Goal: Task Accomplishment & Management: Complete application form

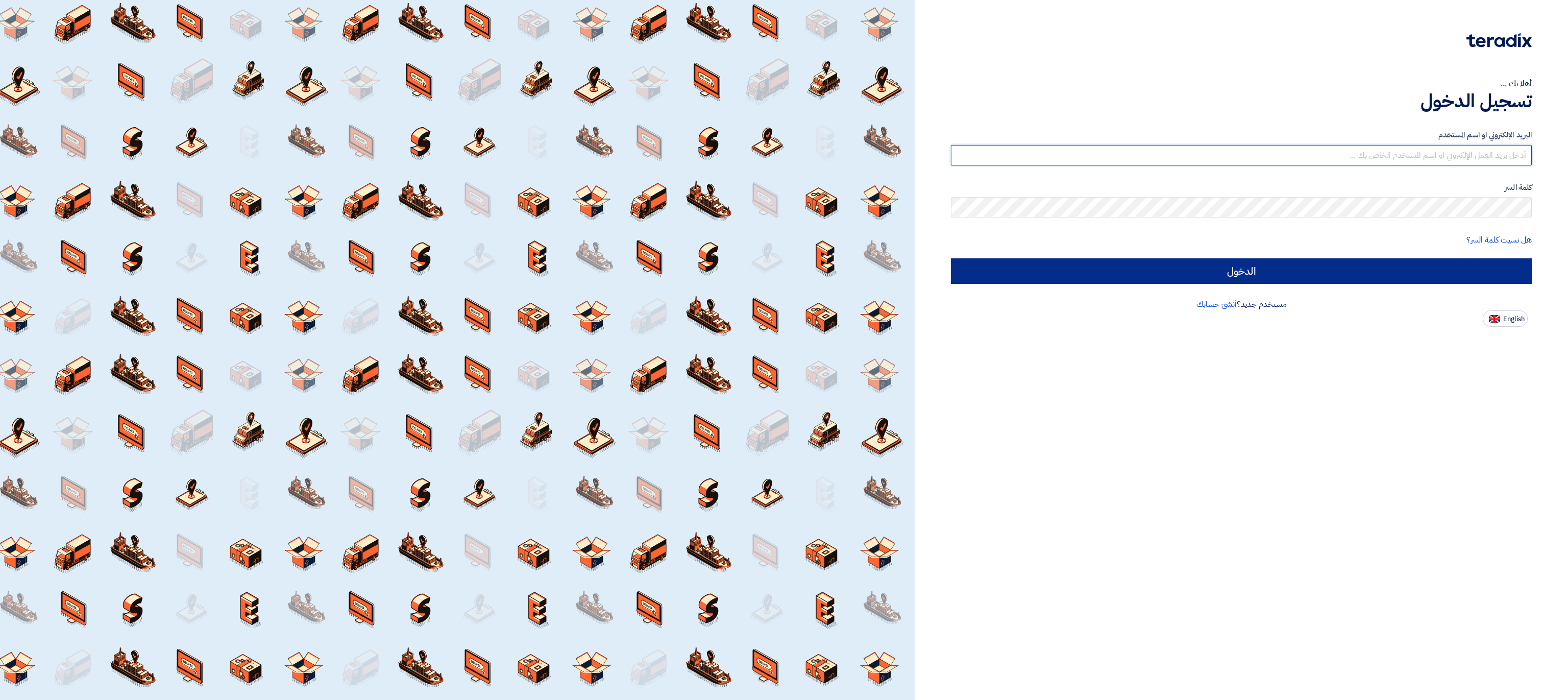
type input "[EMAIL_ADDRESS][DOMAIN_NAME]"
click at [1063, 272] on input "الدخول" at bounding box center [1241, 271] width 581 height 26
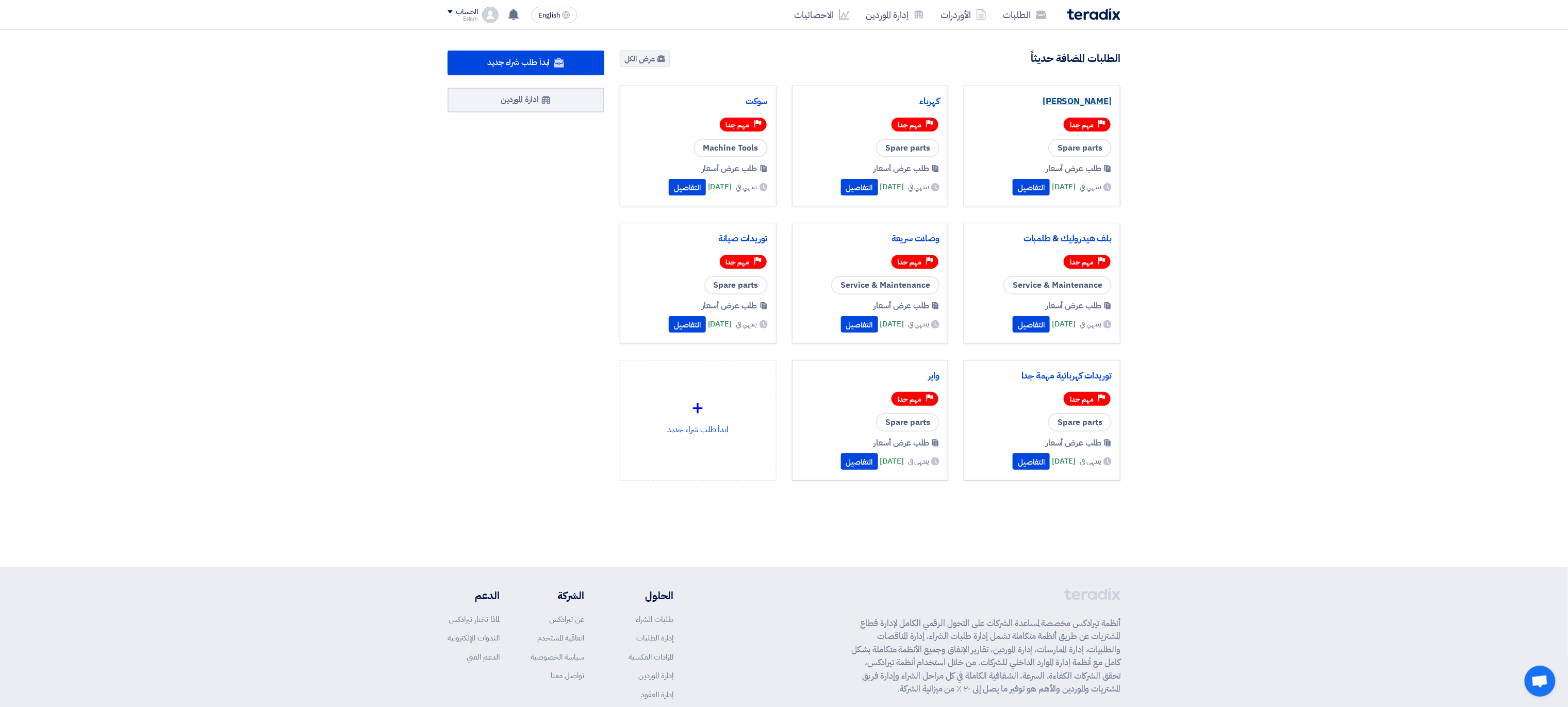
click at [1099, 100] on link "[PERSON_NAME]" at bounding box center [1042, 101] width 139 height 10
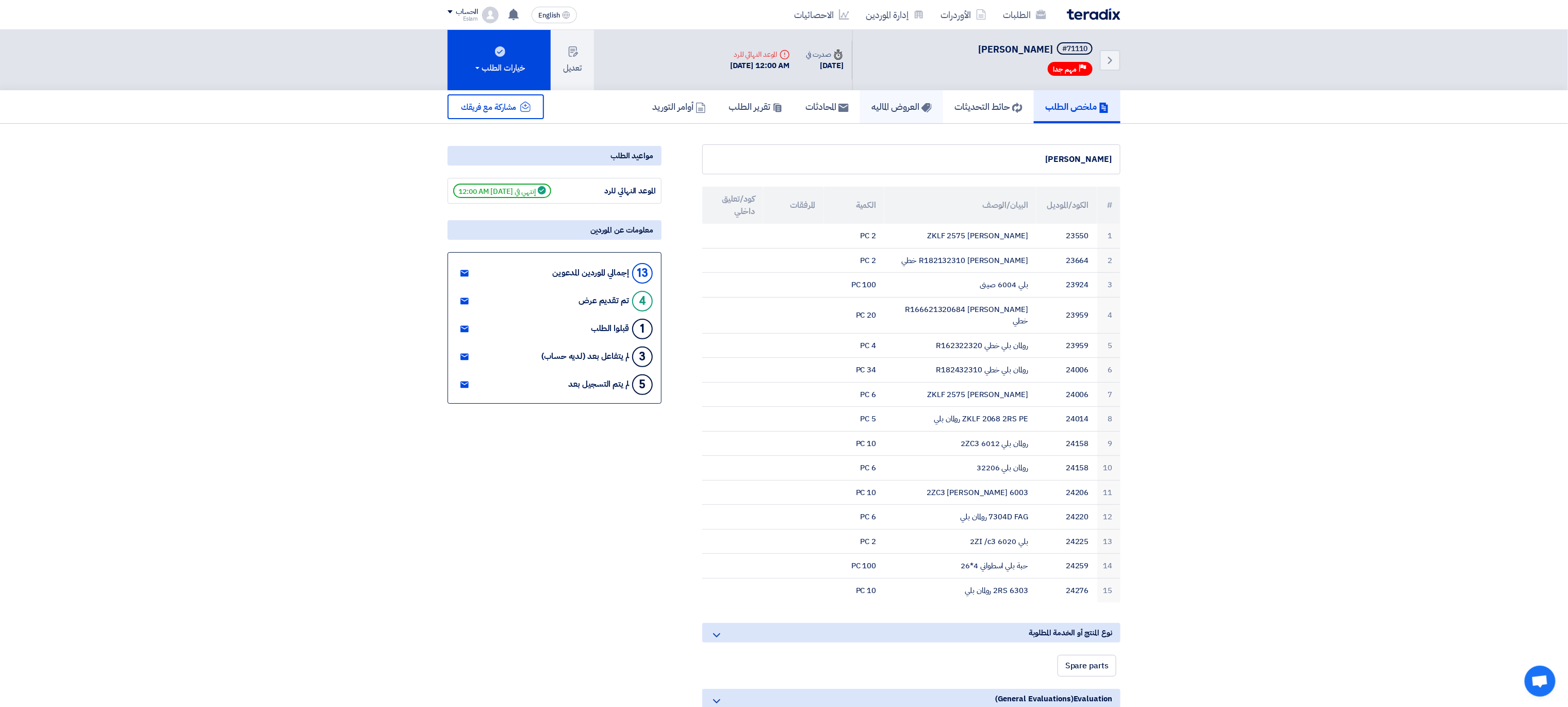
click at [894, 105] on h5 "العروض الماليه" at bounding box center [901, 106] width 60 height 12
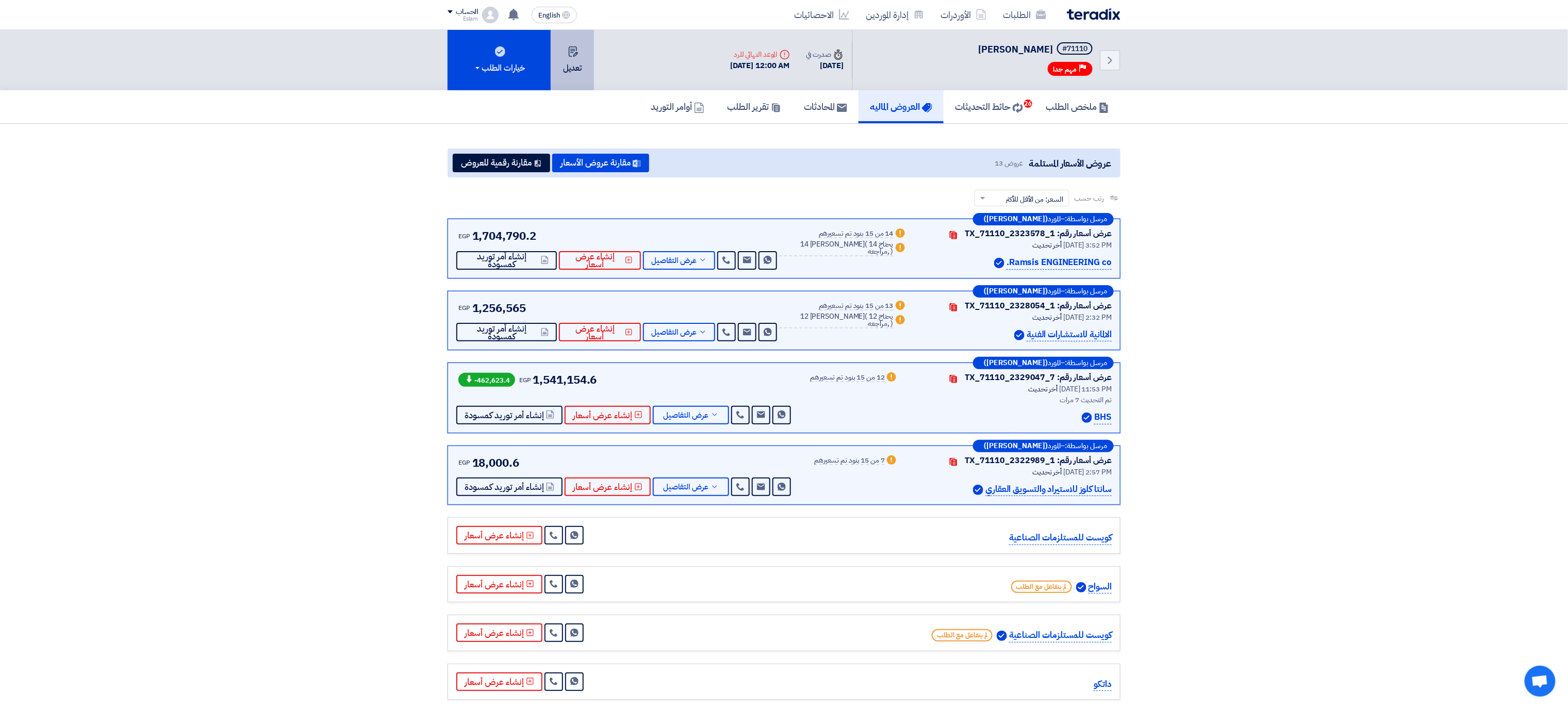
click at [580, 42] on button "تعديل" at bounding box center [572, 60] width 43 height 60
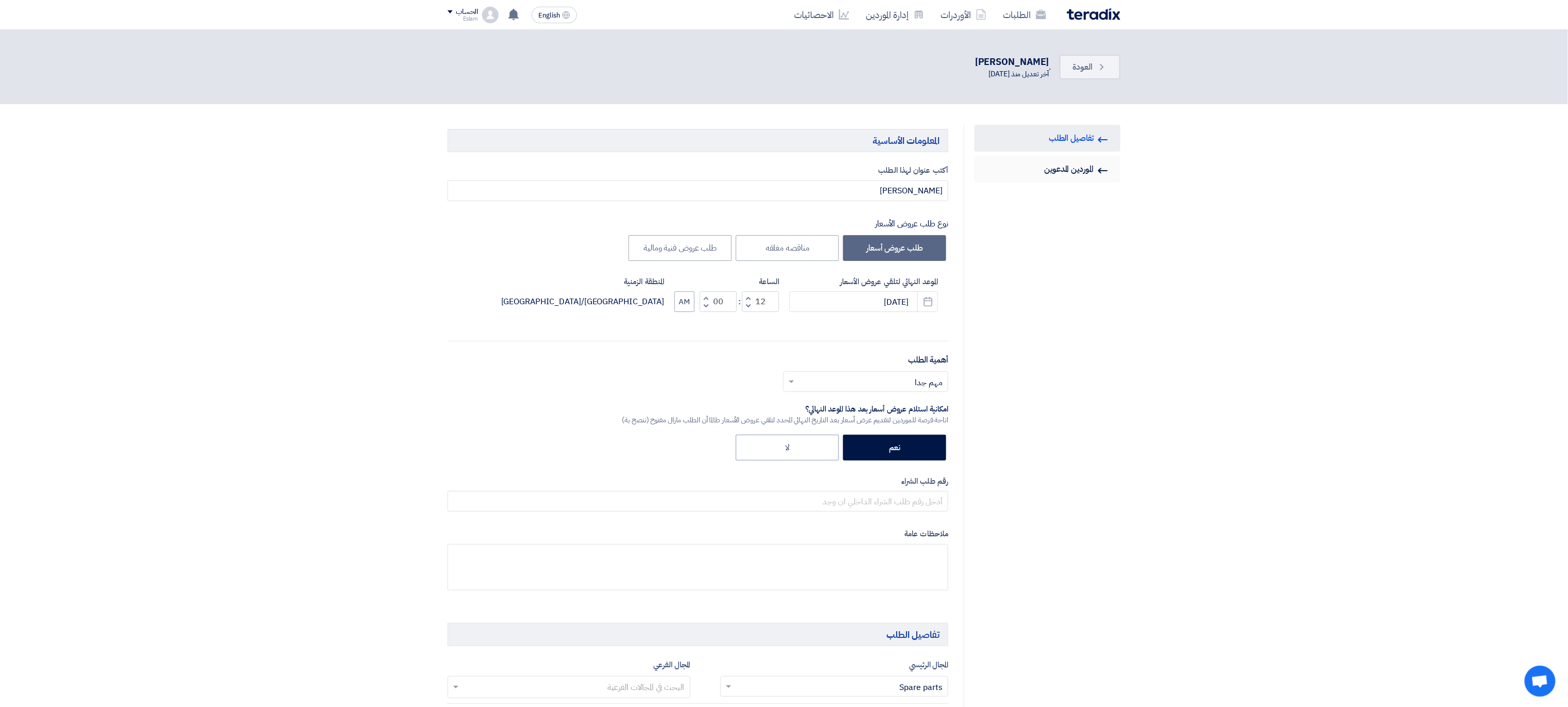
click at [1046, 177] on link "Invited Suppliers الموردين المدعوين" at bounding box center [1047, 169] width 146 height 27
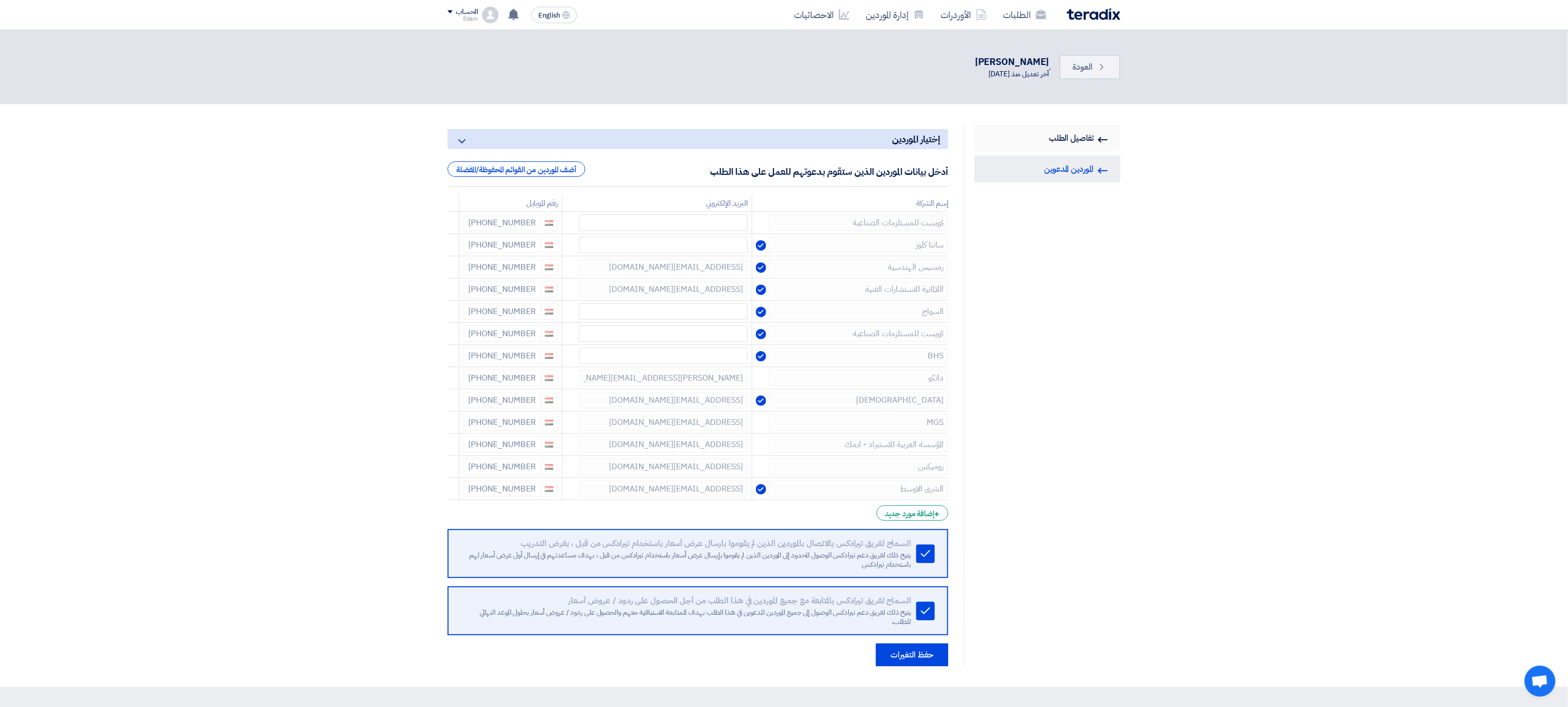
click at [1024, 147] on link "RFQ Information تفاصيل الطلب" at bounding box center [1047, 138] width 146 height 27
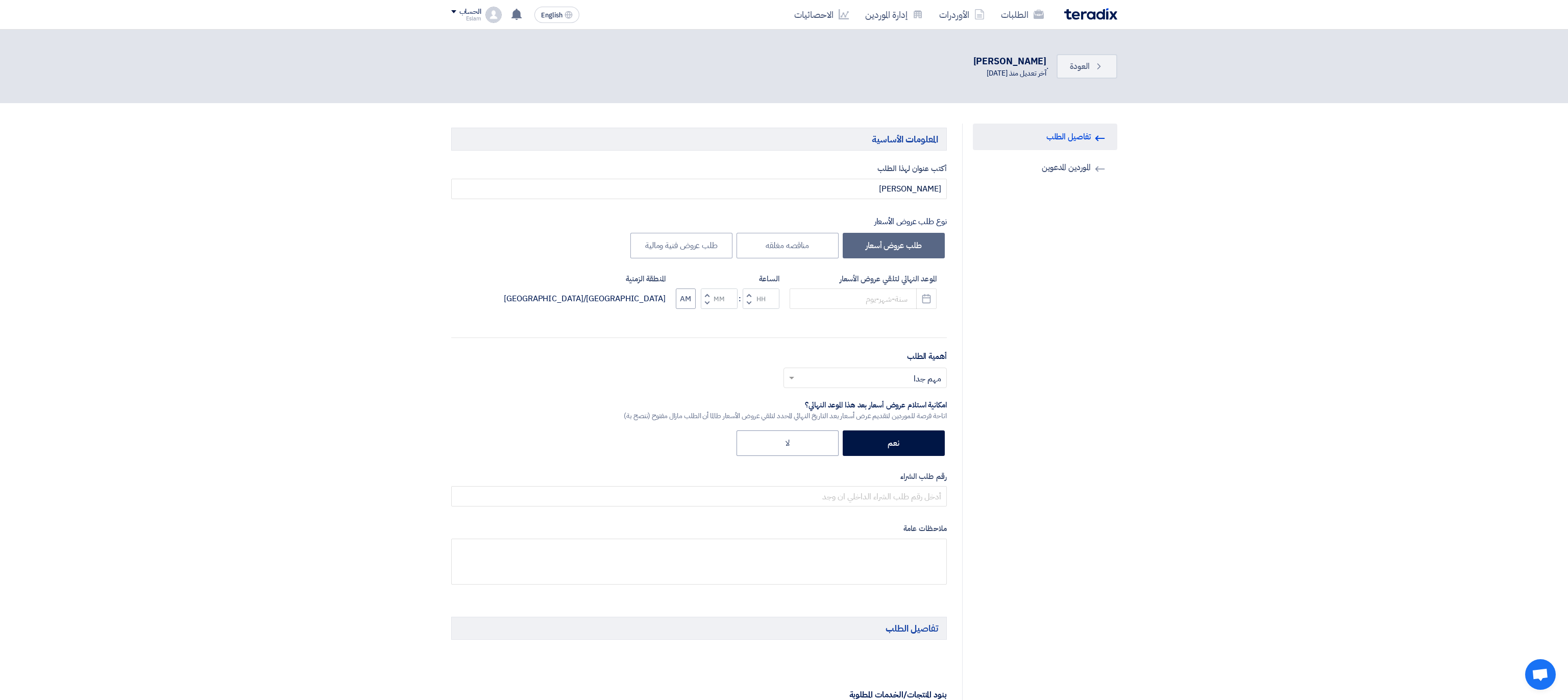
type input "[DATE]"
type input "12"
type input "00"
click at [925, 298] on button "Pick a date" at bounding box center [919, 299] width 21 height 21
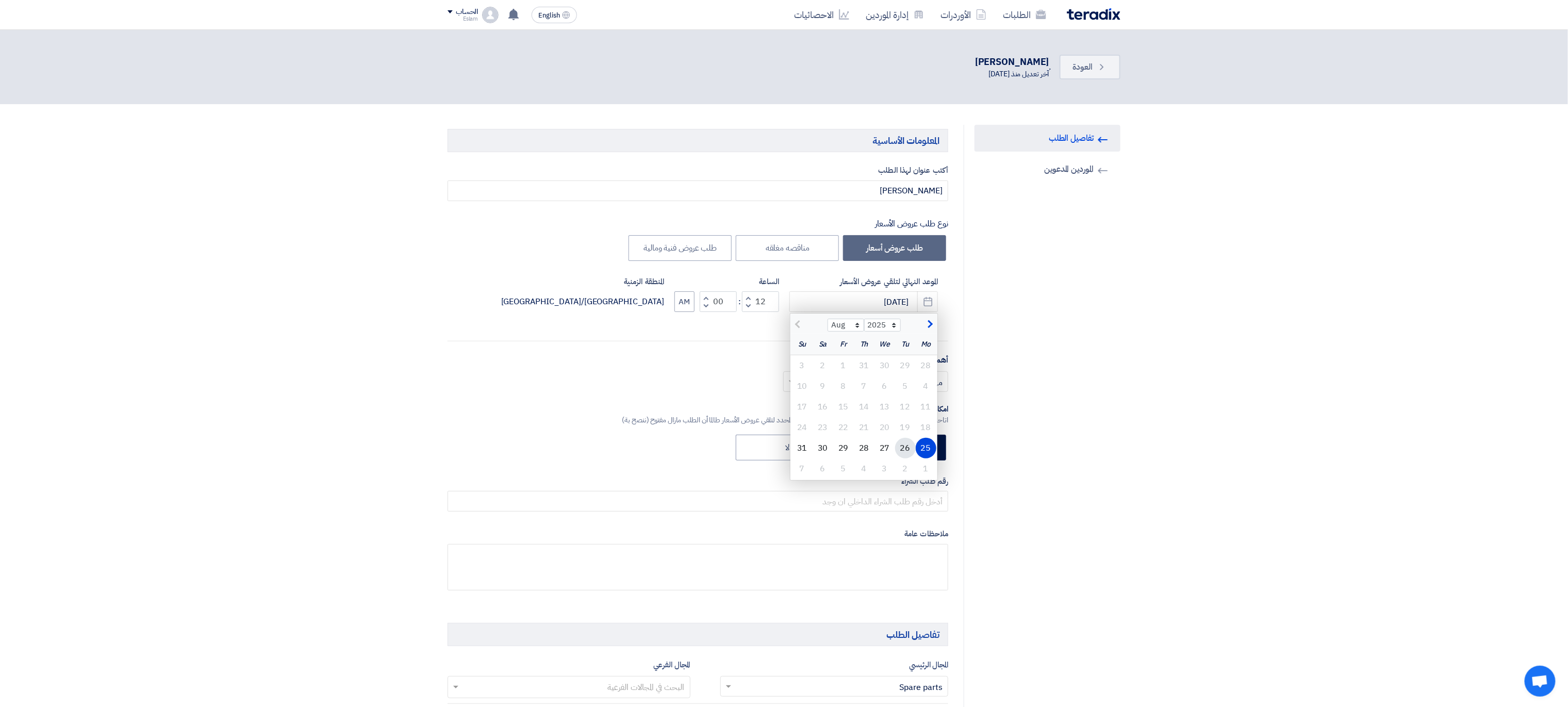
click at [899, 448] on div "26" at bounding box center [906, 448] width 21 height 21
type input "[DATE]"
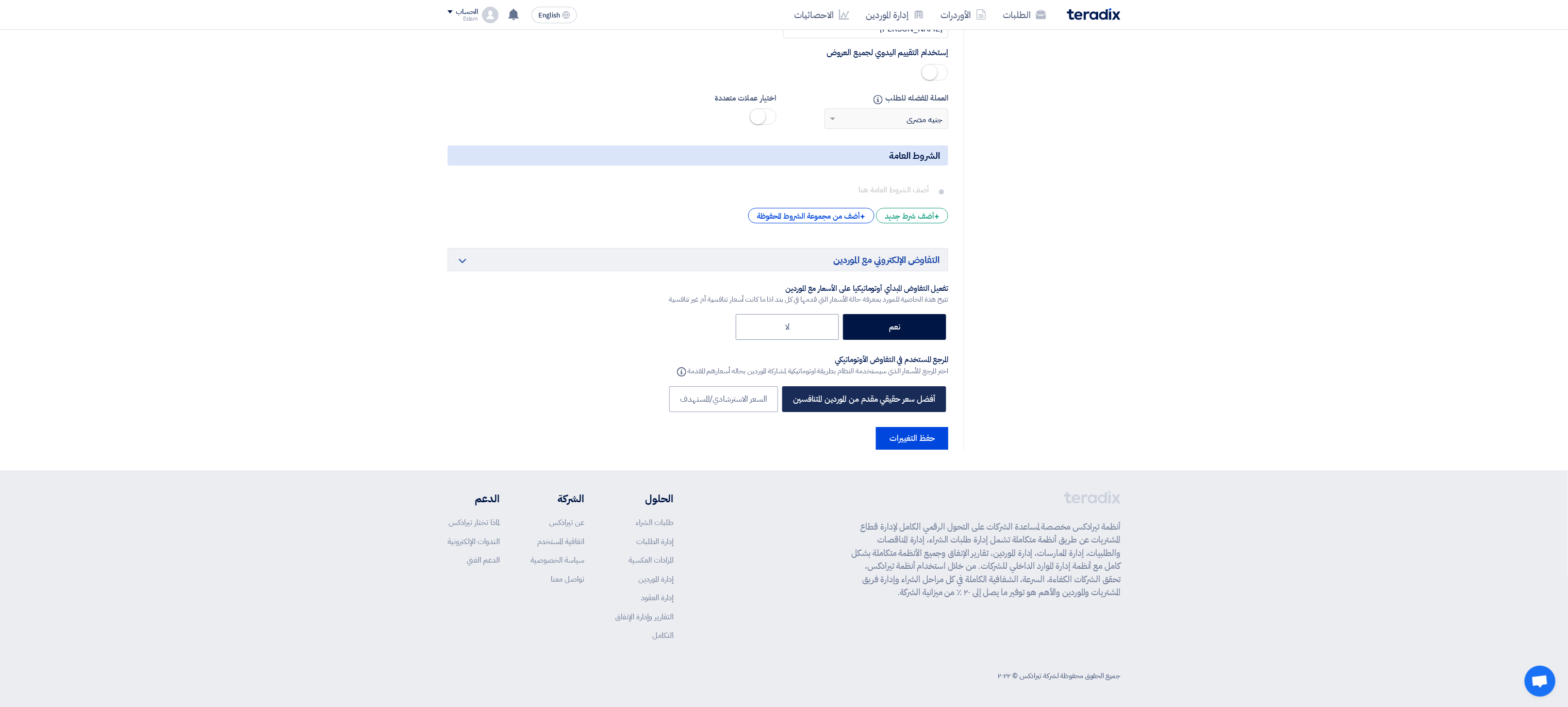
scroll to position [2240, 0]
click at [917, 434] on button "حفظ التغييرات" at bounding box center [912, 438] width 72 height 23
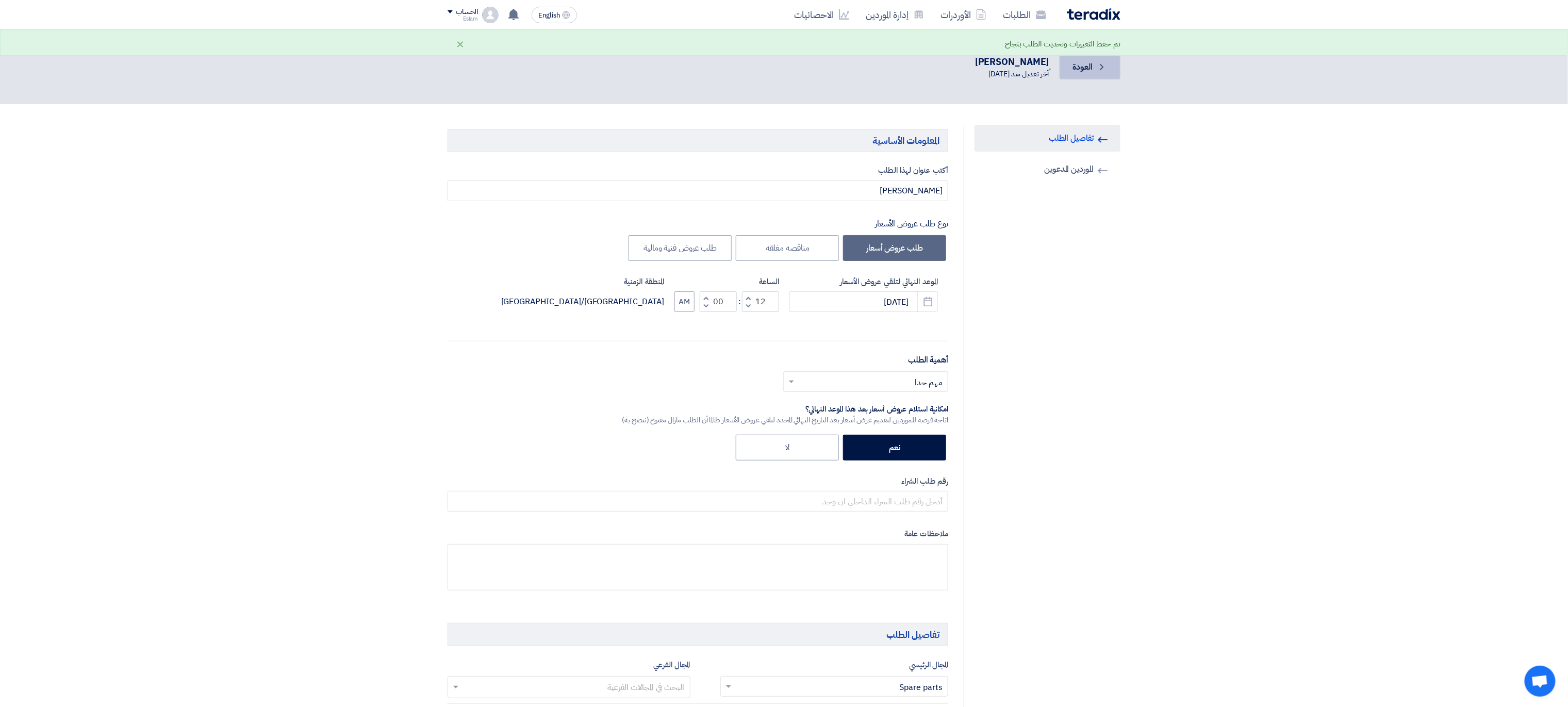
click at [1069, 71] on link "Back العودة" at bounding box center [1090, 67] width 61 height 25
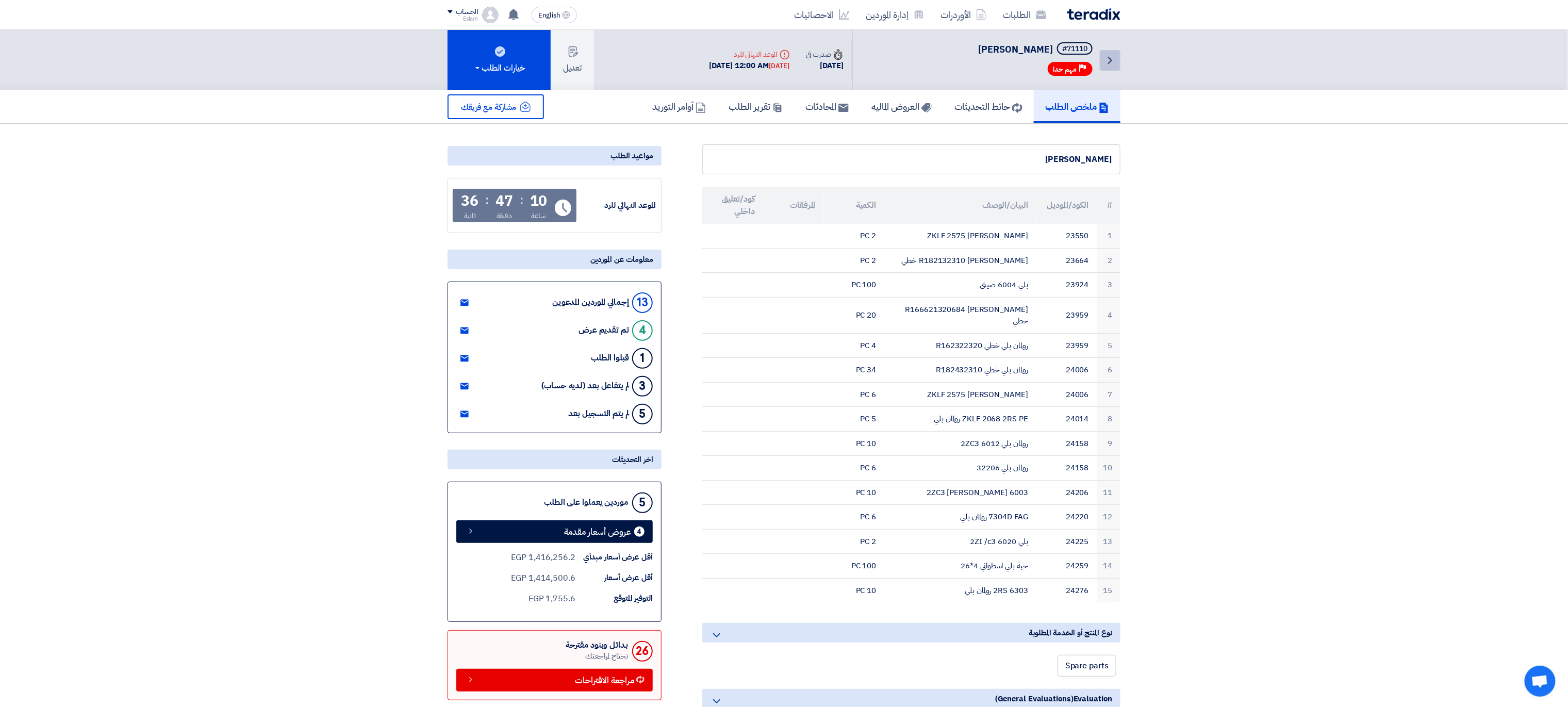
click at [1106, 55] on icon "Back" at bounding box center [1110, 60] width 12 height 12
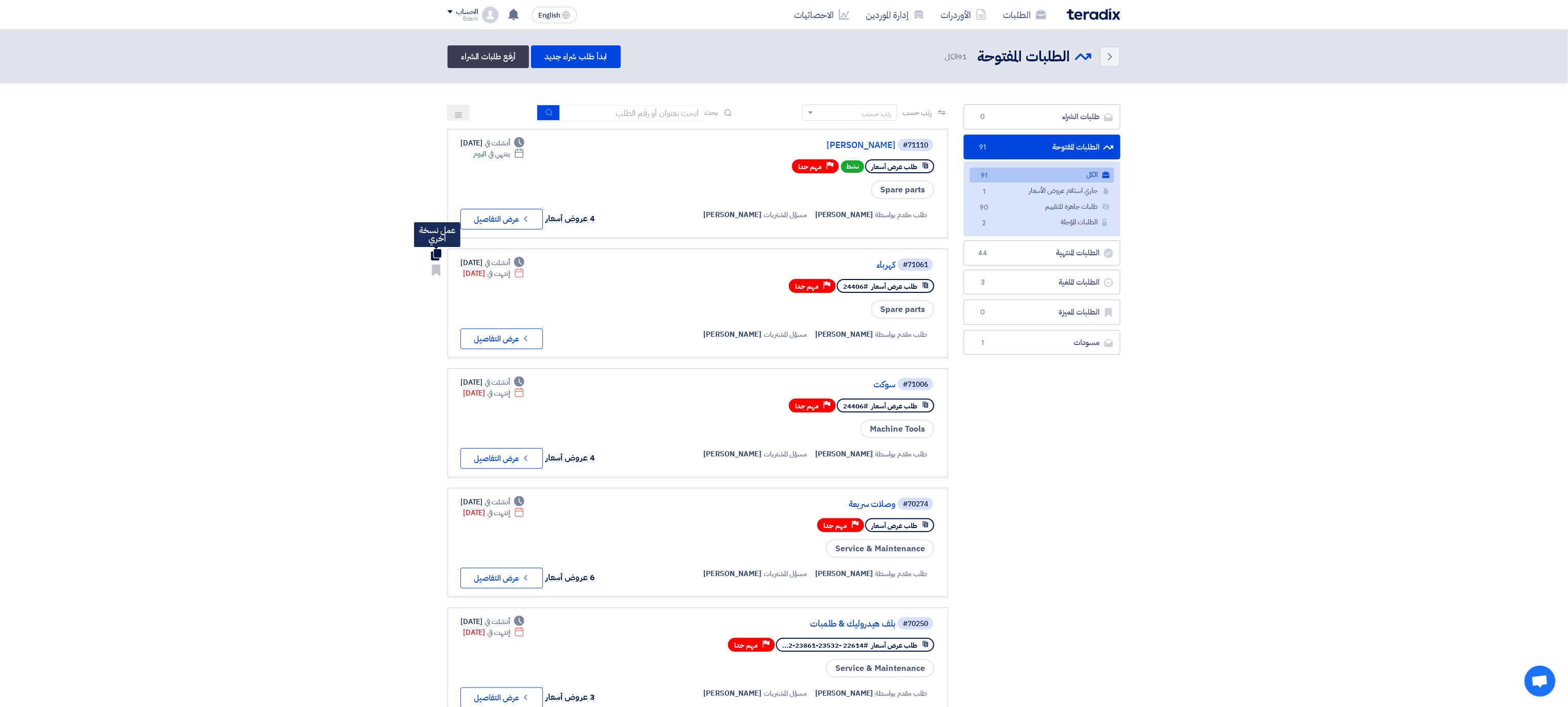
drag, startPoint x: 439, startPoint y: 247, endPoint x: 439, endPoint y: 253, distance: 6.0
click at [439, 253] on use at bounding box center [436, 255] width 10 height 11
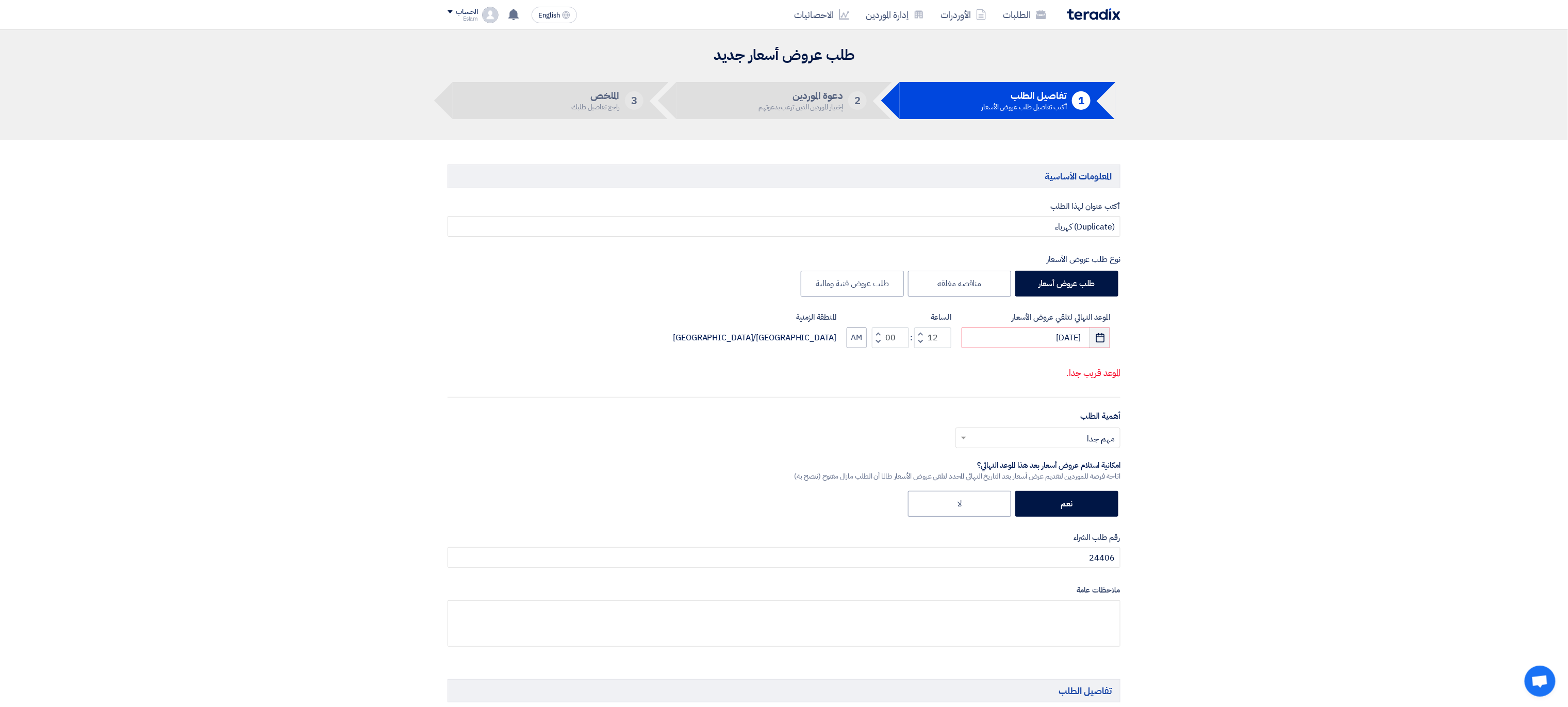
click at [1102, 347] on button "Pick a date" at bounding box center [1100, 338] width 21 height 21
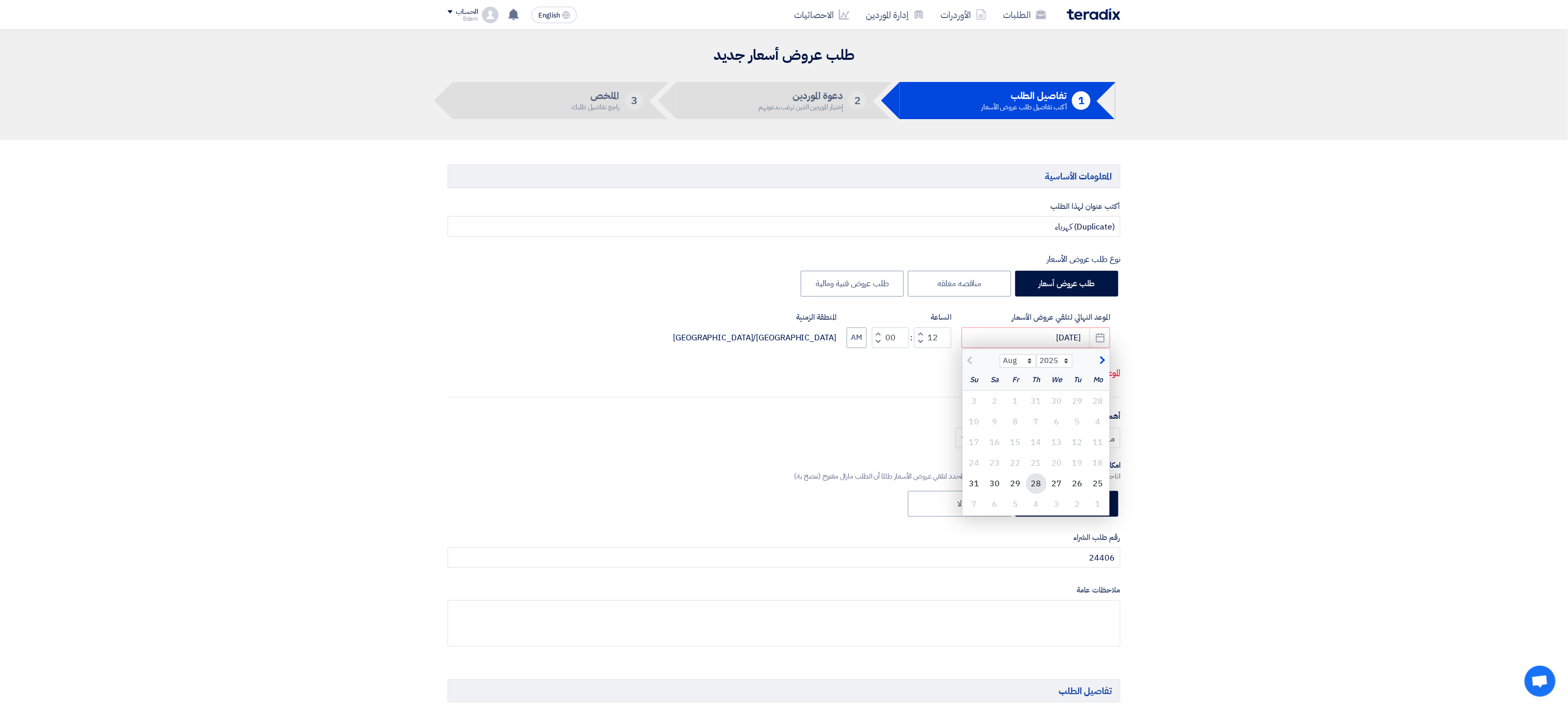
click at [1041, 481] on div "28" at bounding box center [1037, 484] width 21 height 21
type input "[DATE]"
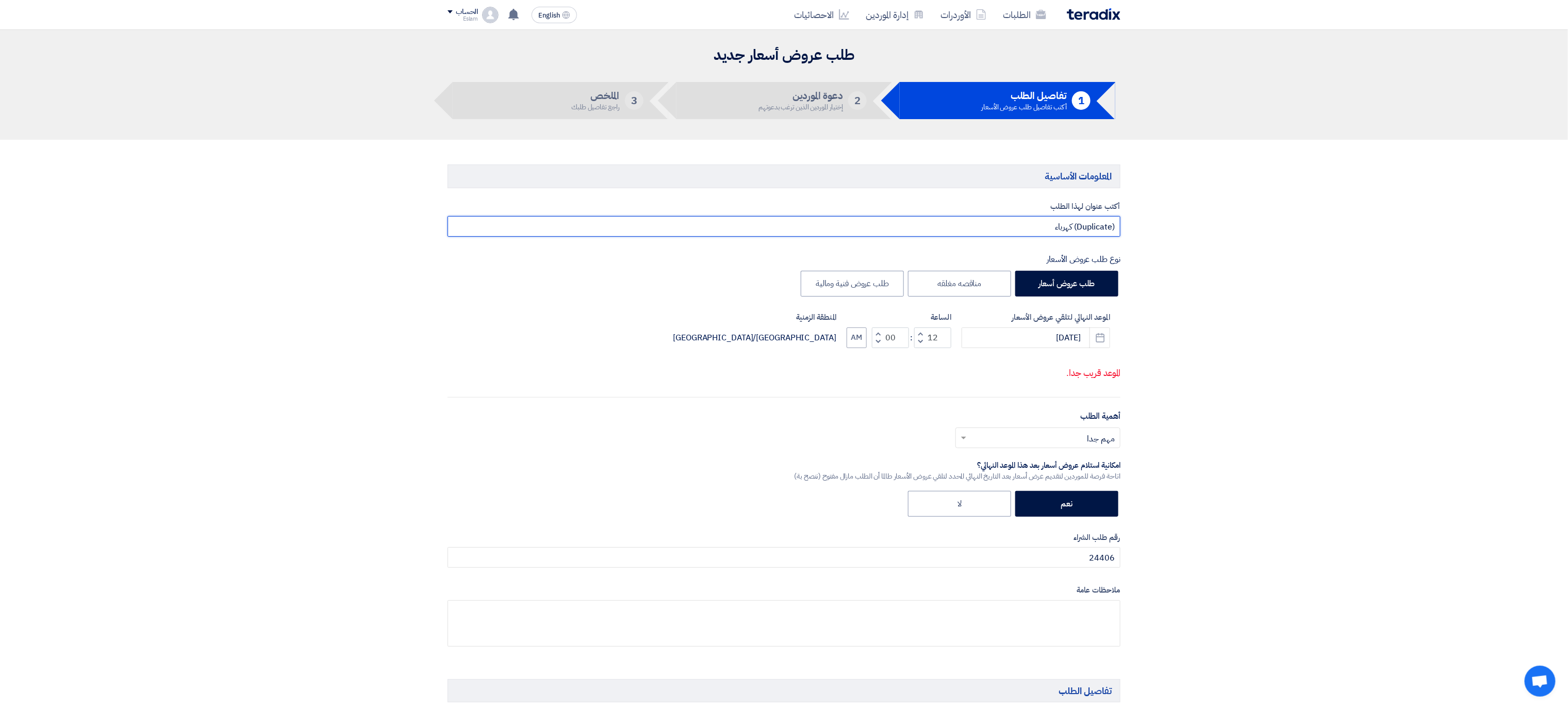
drag, startPoint x: 1071, startPoint y: 226, endPoint x: 1119, endPoint y: 229, distance: 48.1
click at [1119, 229] on input "(Duplicate) كهرباء" at bounding box center [784, 226] width 673 height 21
click at [1075, 232] on input "كهرباء" at bounding box center [784, 226] width 673 height 21
type input "كهرباء (فيش)"
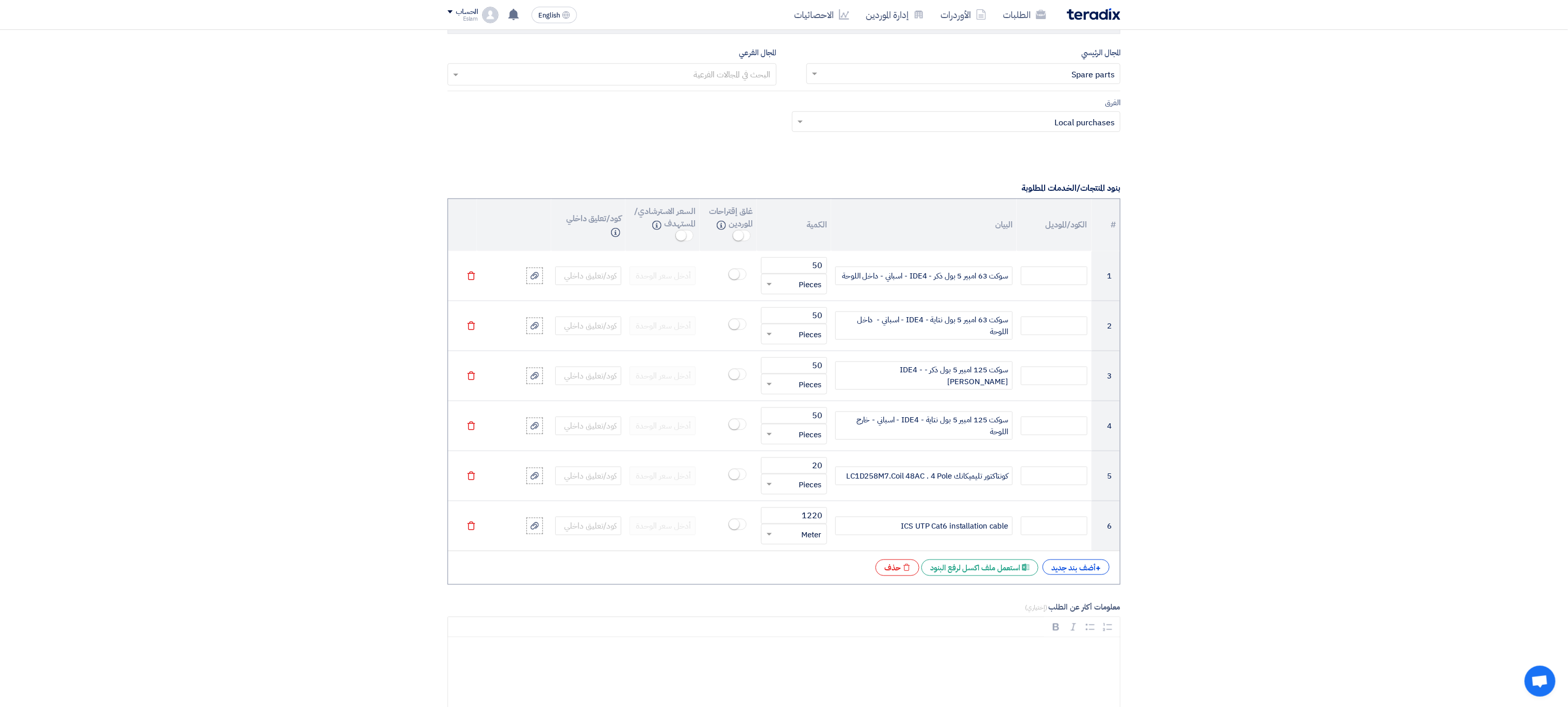
scroll to position [745, 0]
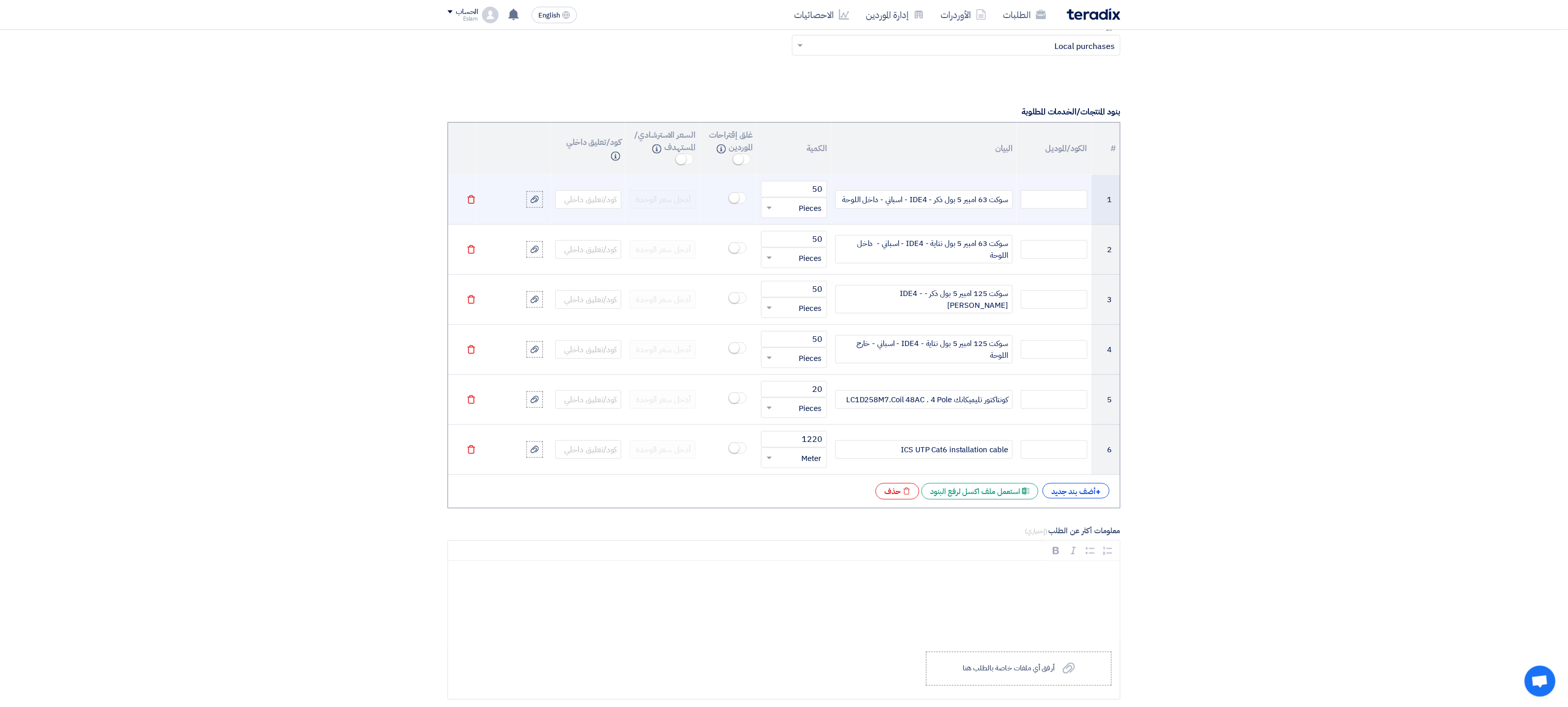
click at [473, 204] on icon "Delete" at bounding box center [471, 199] width 9 height 9
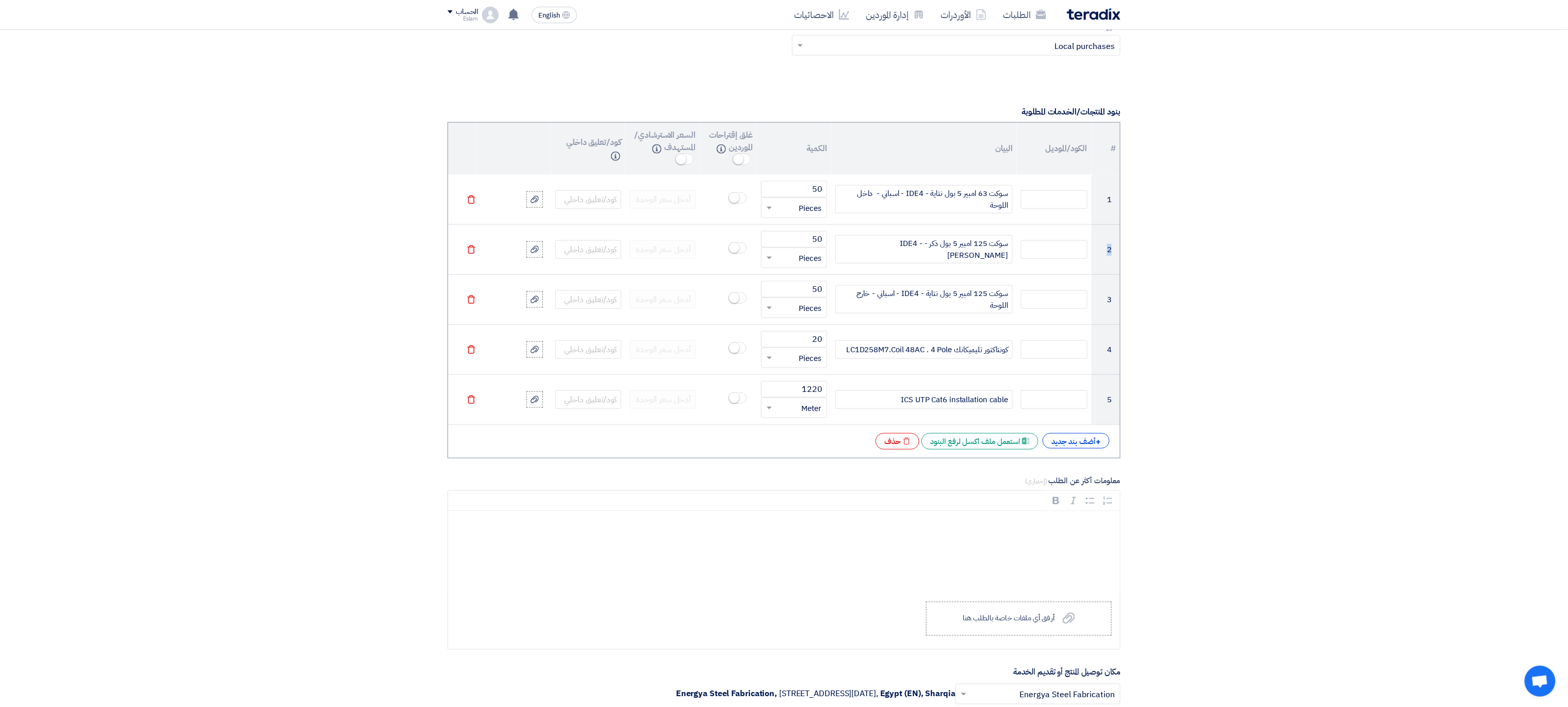
click at [473, 204] on icon "Delete" at bounding box center [471, 199] width 9 height 9
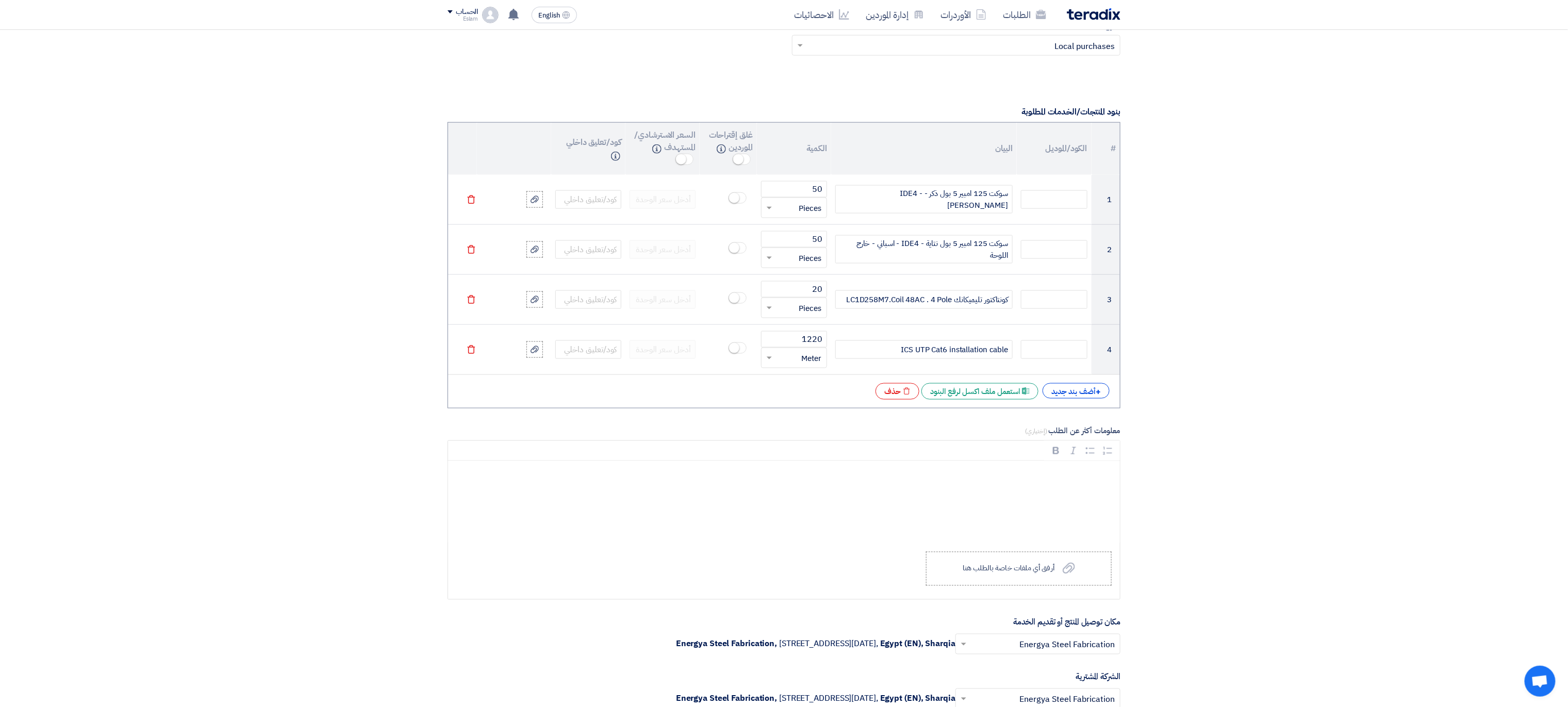
click at [473, 204] on icon "Delete" at bounding box center [471, 199] width 9 height 9
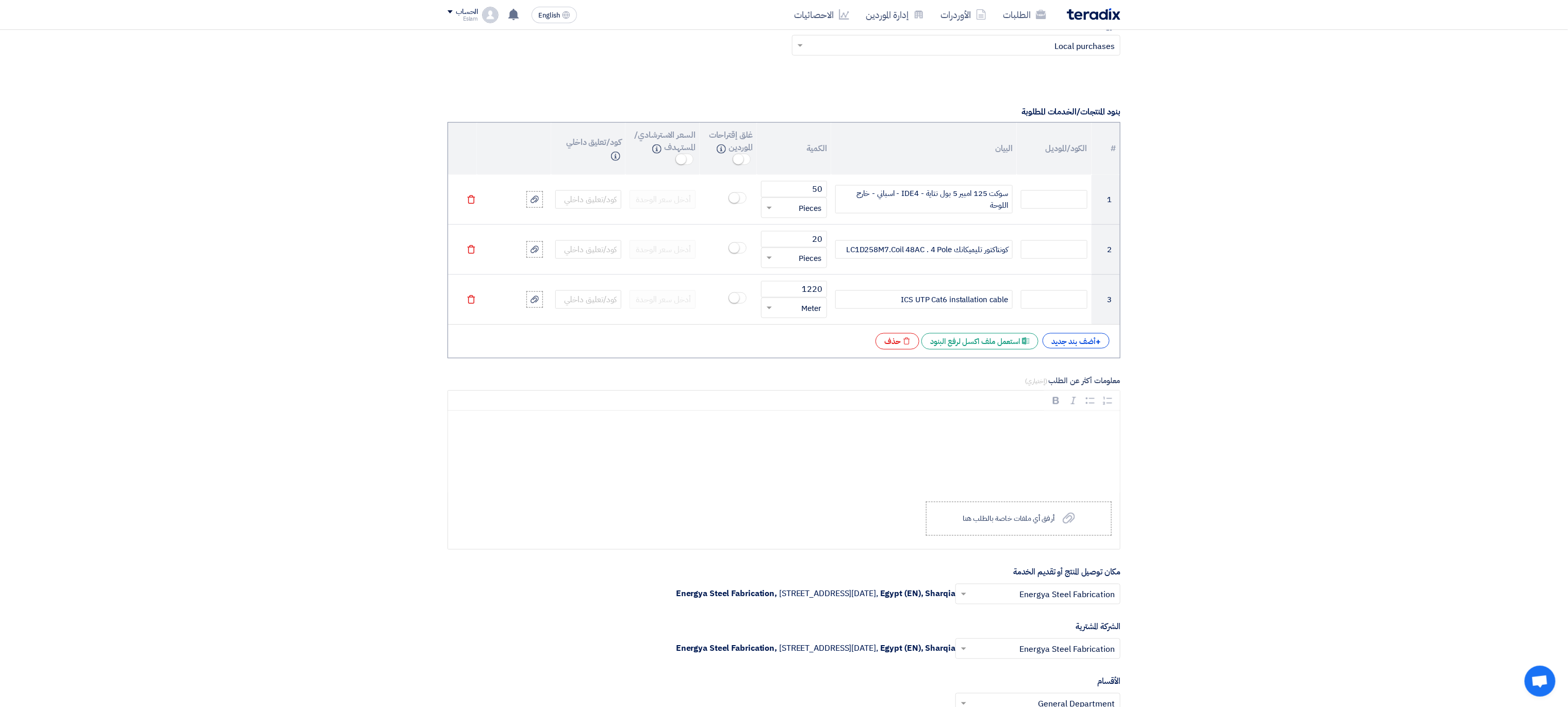
click at [473, 204] on icon "Delete" at bounding box center [471, 199] width 9 height 9
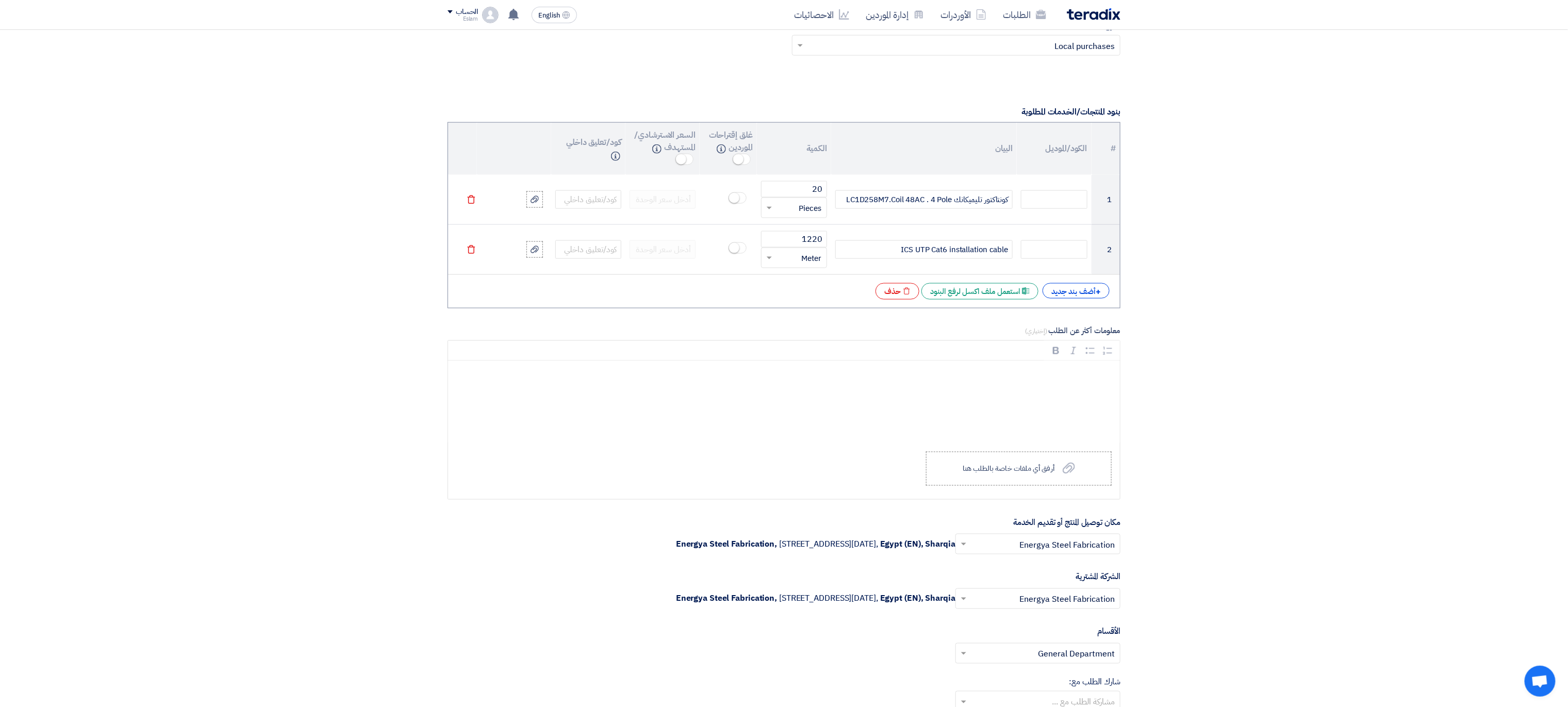
click at [473, 204] on icon "Delete" at bounding box center [471, 199] width 9 height 9
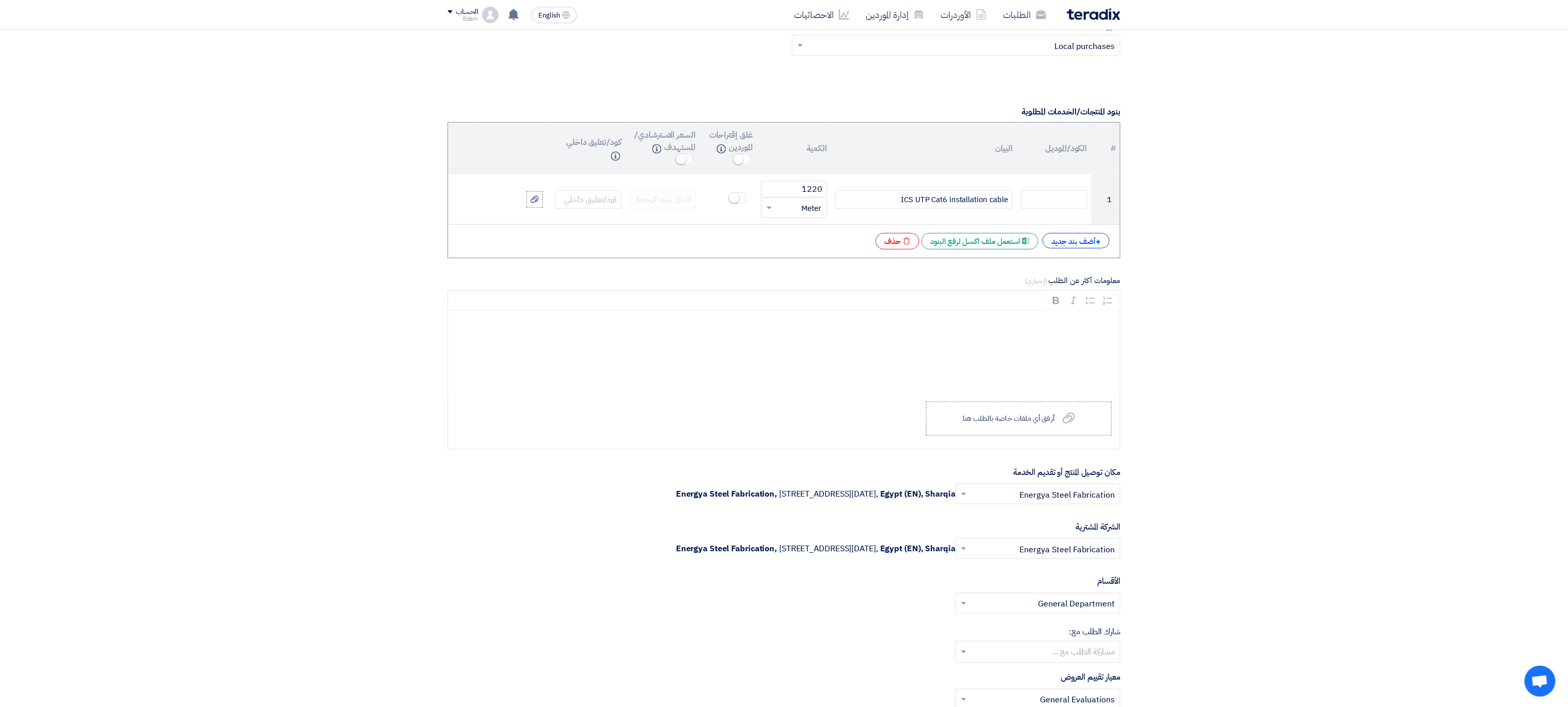
click at [1056, 250] on div "+ أضف بند جديد Excel file استعمل ملف اكسل لرفع البنود Excel file حذف" at bounding box center [784, 241] width 655 height 17
click at [1085, 243] on div "+ أضف بند جديد" at bounding box center [1076, 240] width 67 height 15
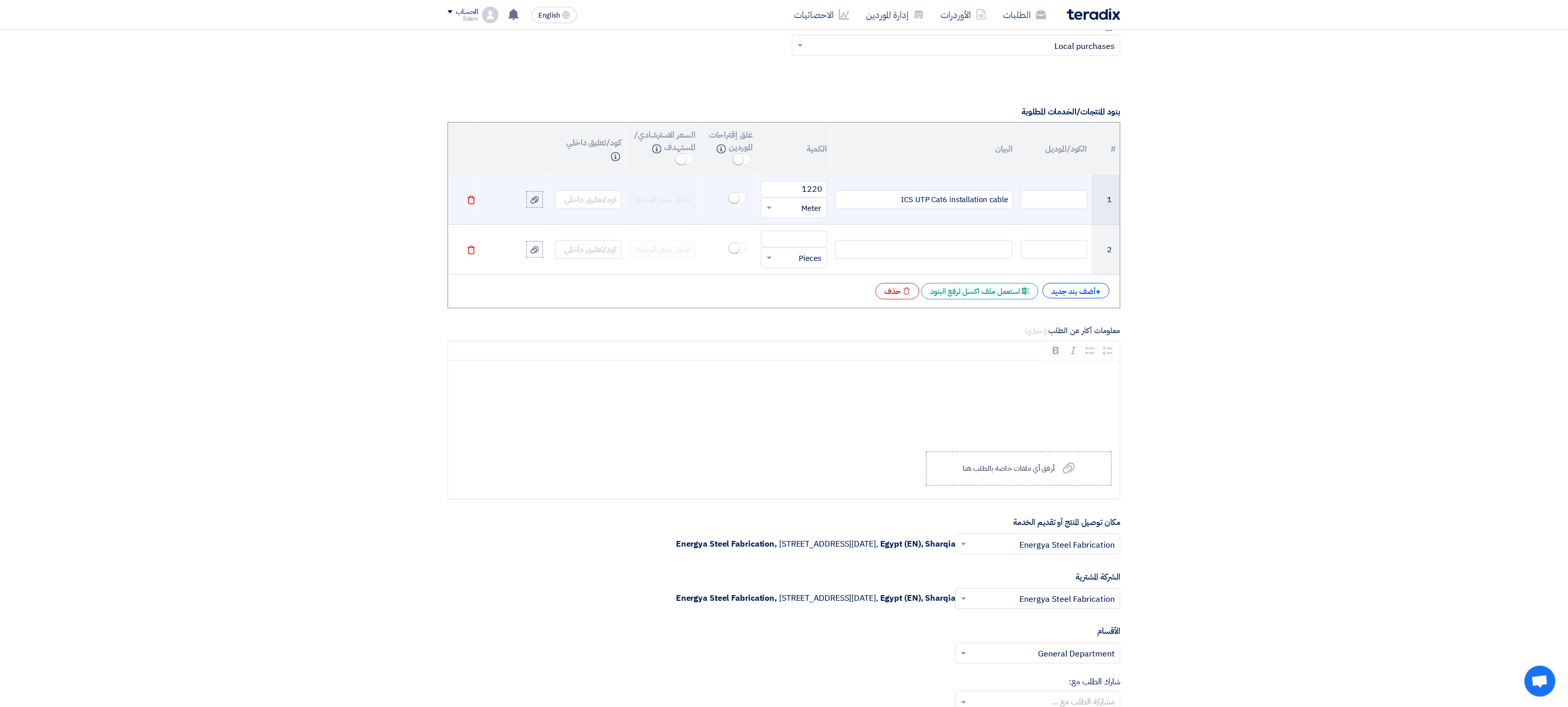
click at [472, 215] on td "Delete" at bounding box center [462, 199] width 29 height 50
click at [473, 205] on icon "Delete" at bounding box center [471, 200] width 9 height 9
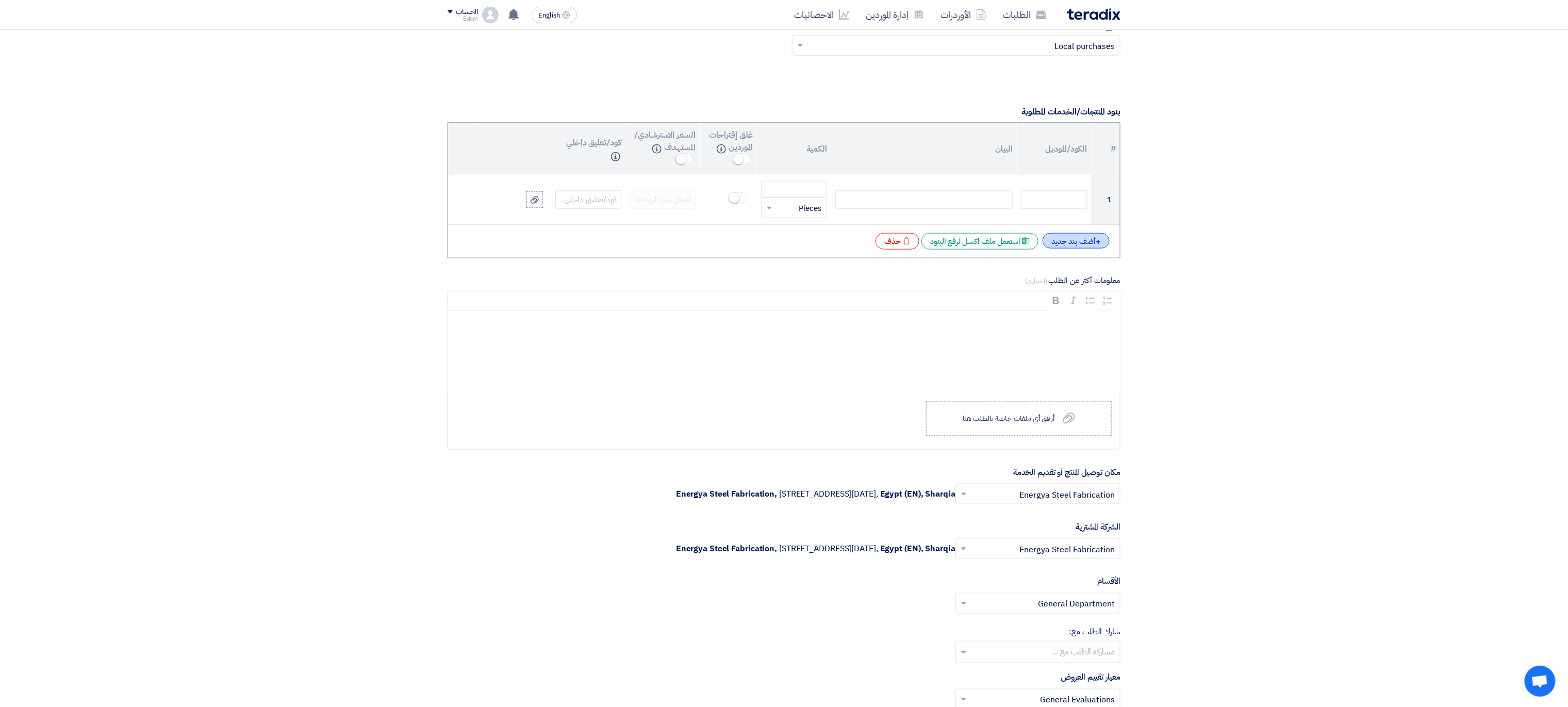
click at [1055, 244] on div "+ أضف بند جديد" at bounding box center [1076, 240] width 67 height 15
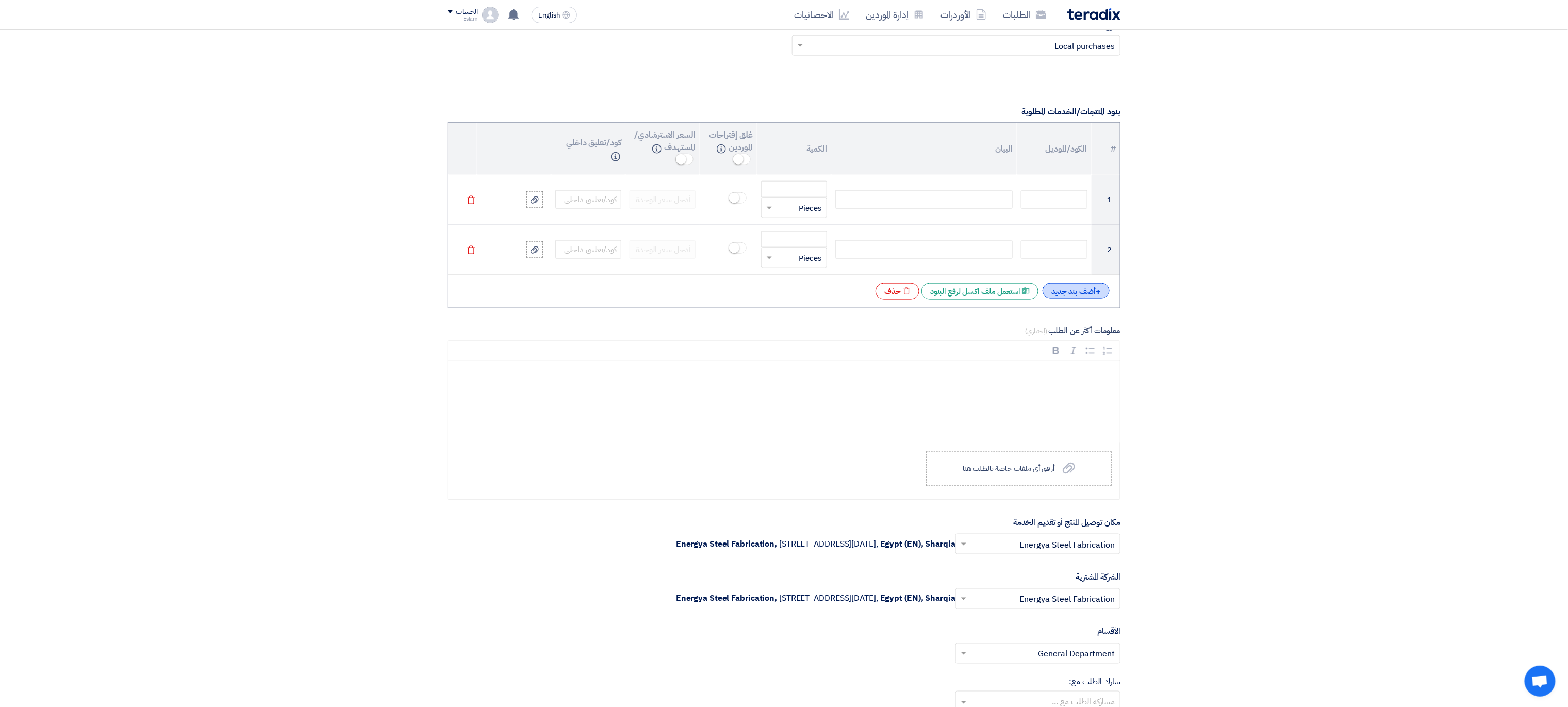
click at [1055, 244] on td at bounding box center [1054, 250] width 74 height 50
click at [934, 208] on div at bounding box center [924, 199] width 177 height 18
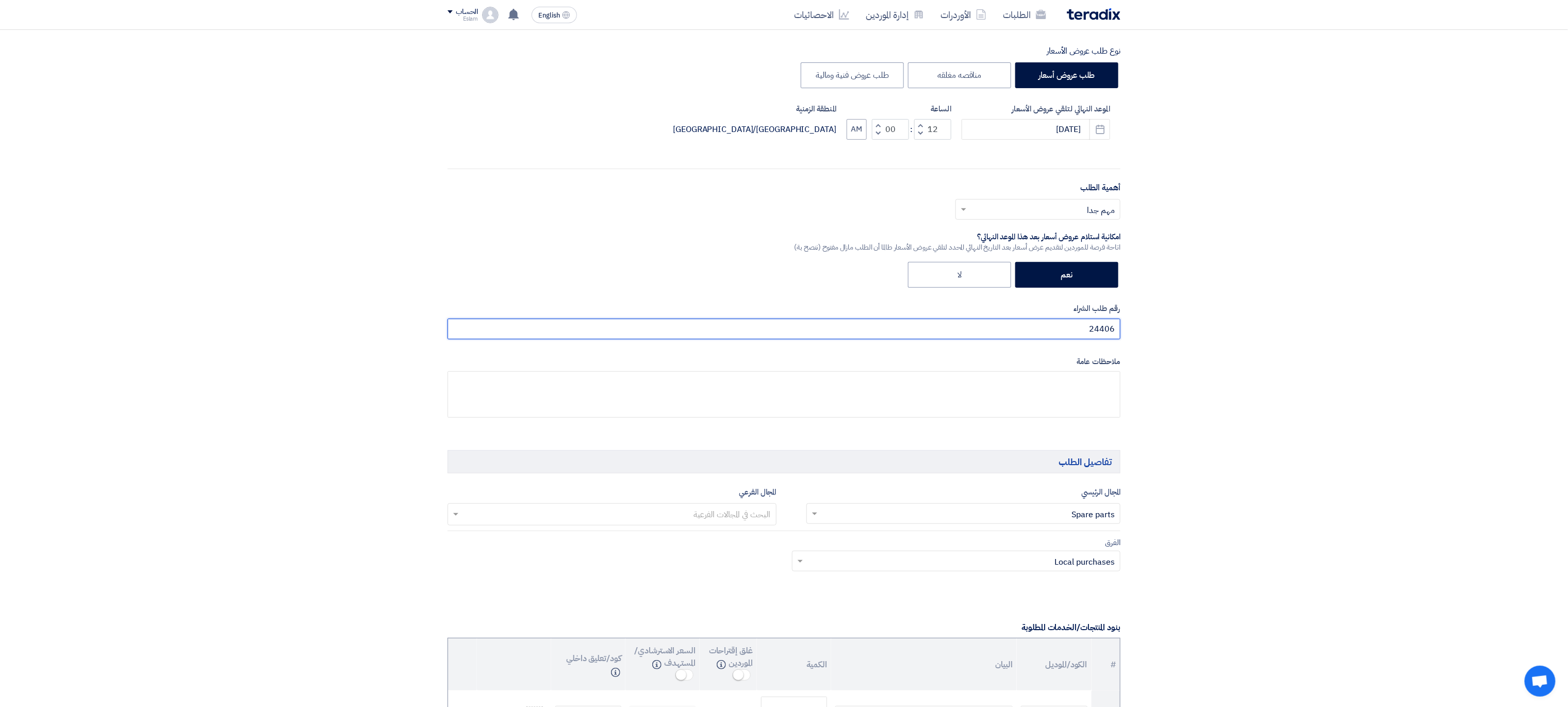
drag, startPoint x: 1043, startPoint y: 319, endPoint x: 1160, endPoint y: 337, distance: 118.4
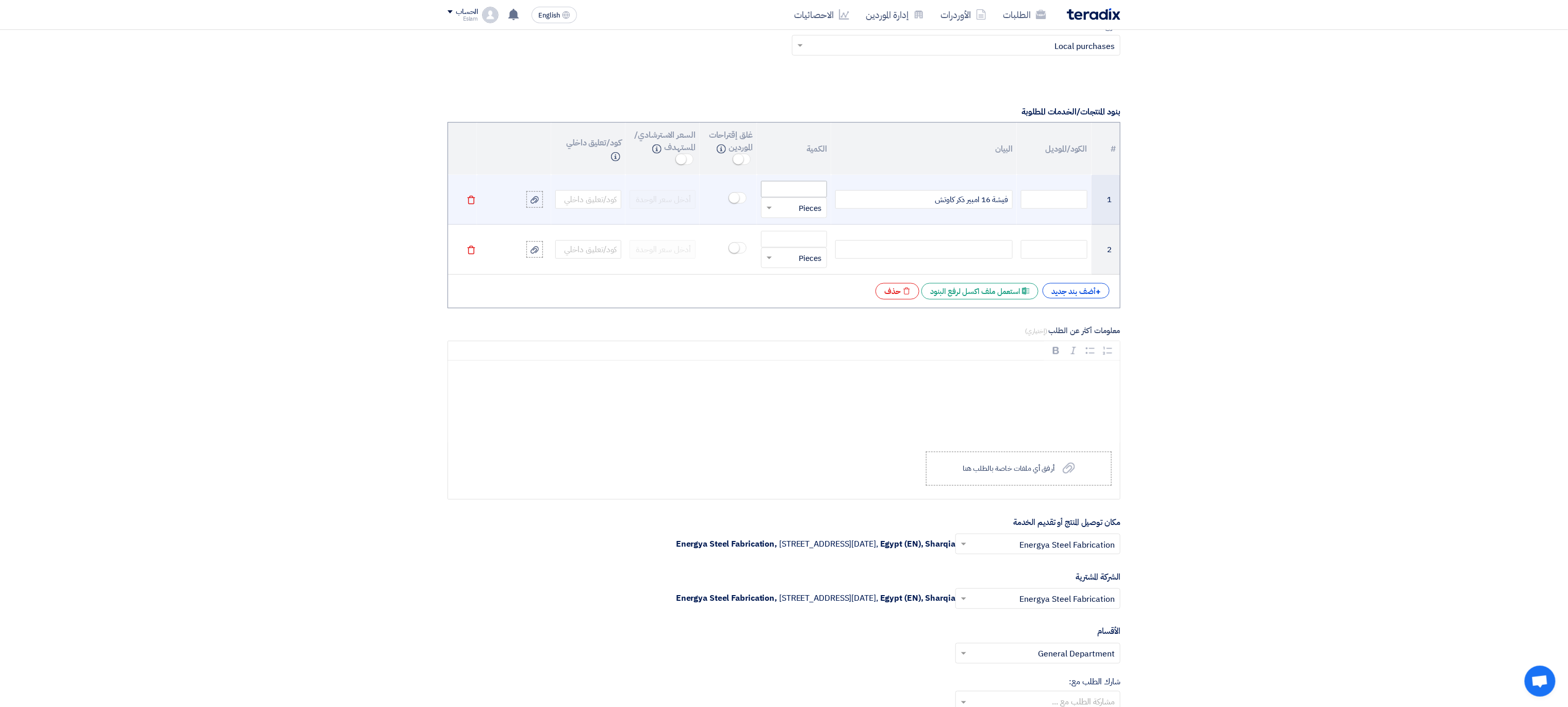
type input "24560"
click at [803, 194] on input "number" at bounding box center [794, 189] width 66 height 17
type input "1000"
drag, startPoint x: 927, startPoint y: 199, endPoint x: 1014, endPoint y: 209, distance: 87.6
click at [1014, 209] on td "فيشة 16 امبير ذكر كاوتش" at bounding box center [924, 199] width 186 height 50
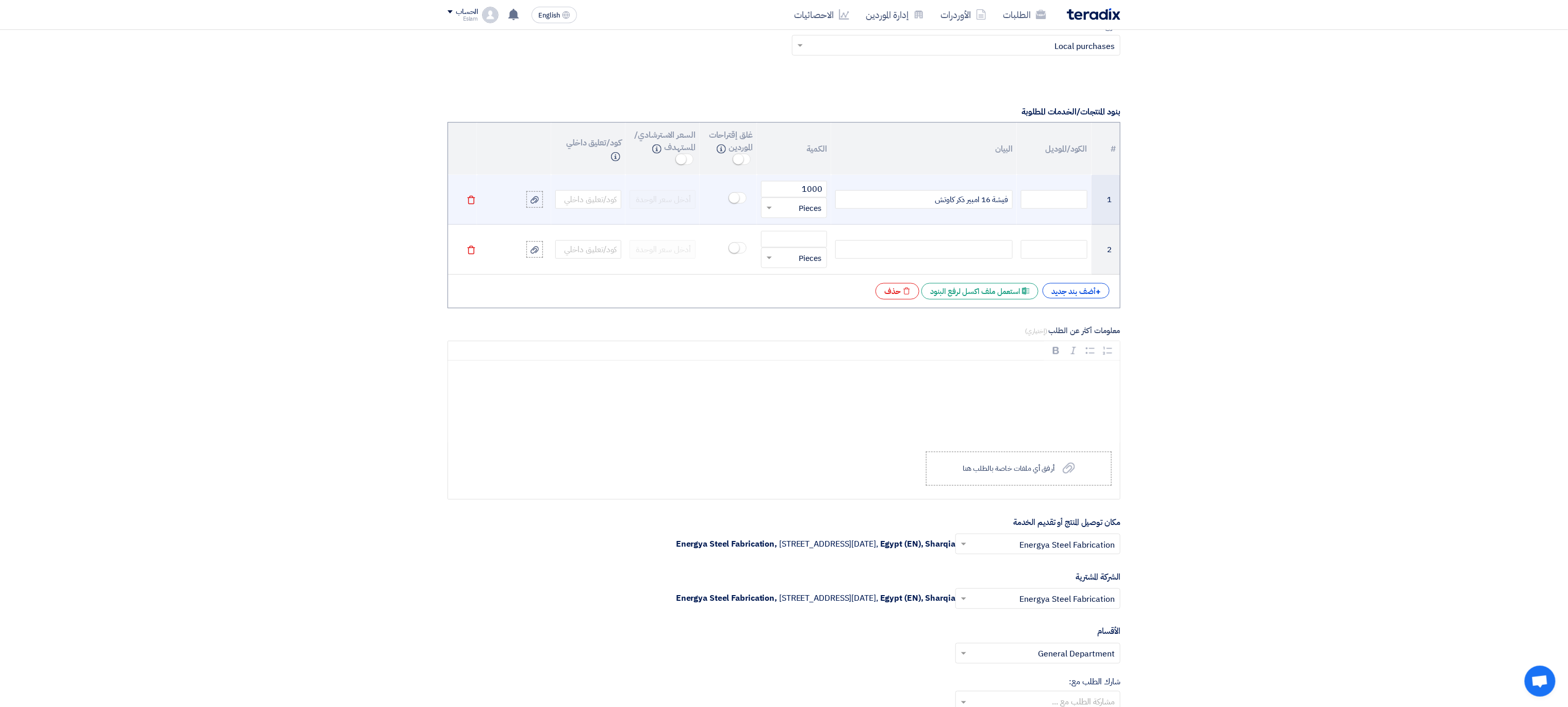
copy div "فيشة 16 امبير ذكر كاوتش"
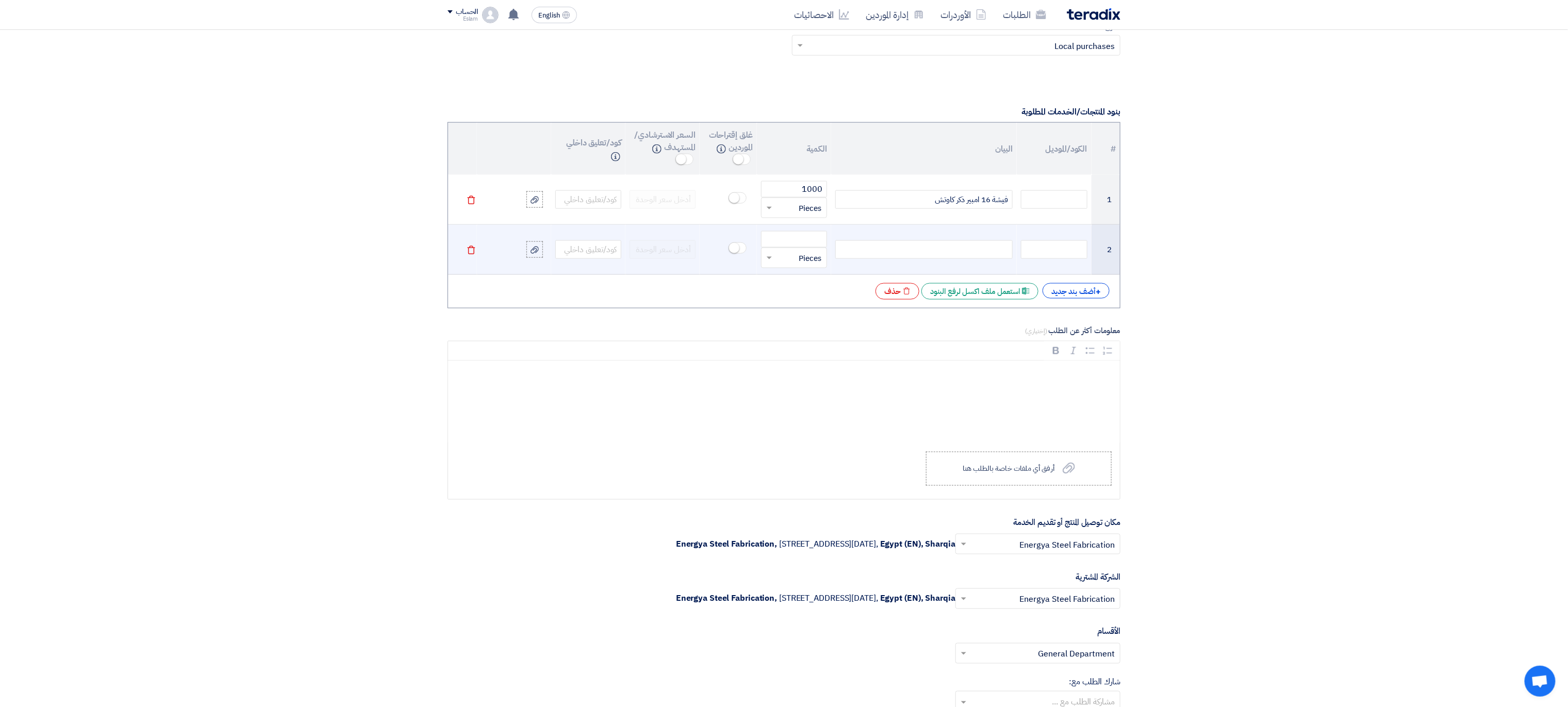
click at [974, 255] on div at bounding box center [924, 250] width 177 height 18
paste div
click at [802, 247] on input "number" at bounding box center [794, 239] width 66 height 17
type input "1000"
drag, startPoint x: 956, startPoint y: 257, endPoint x: 966, endPoint y: 258, distance: 10.0
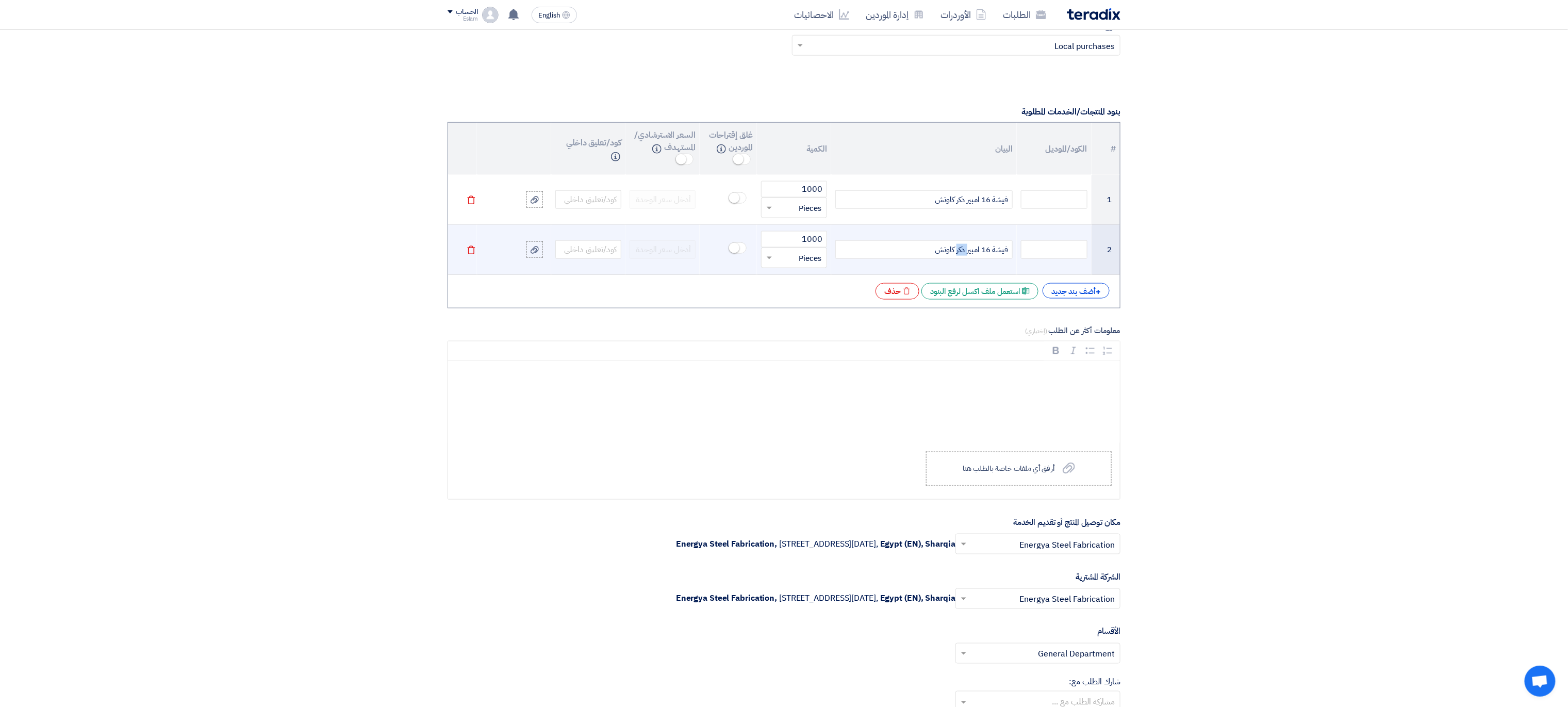
click at [966, 256] on span "فيشة 16 امبير ذكر كاوتش" at bounding box center [972, 250] width 73 height 12
click at [1066, 294] on div "+ أضف بند جديد" at bounding box center [1076, 290] width 67 height 15
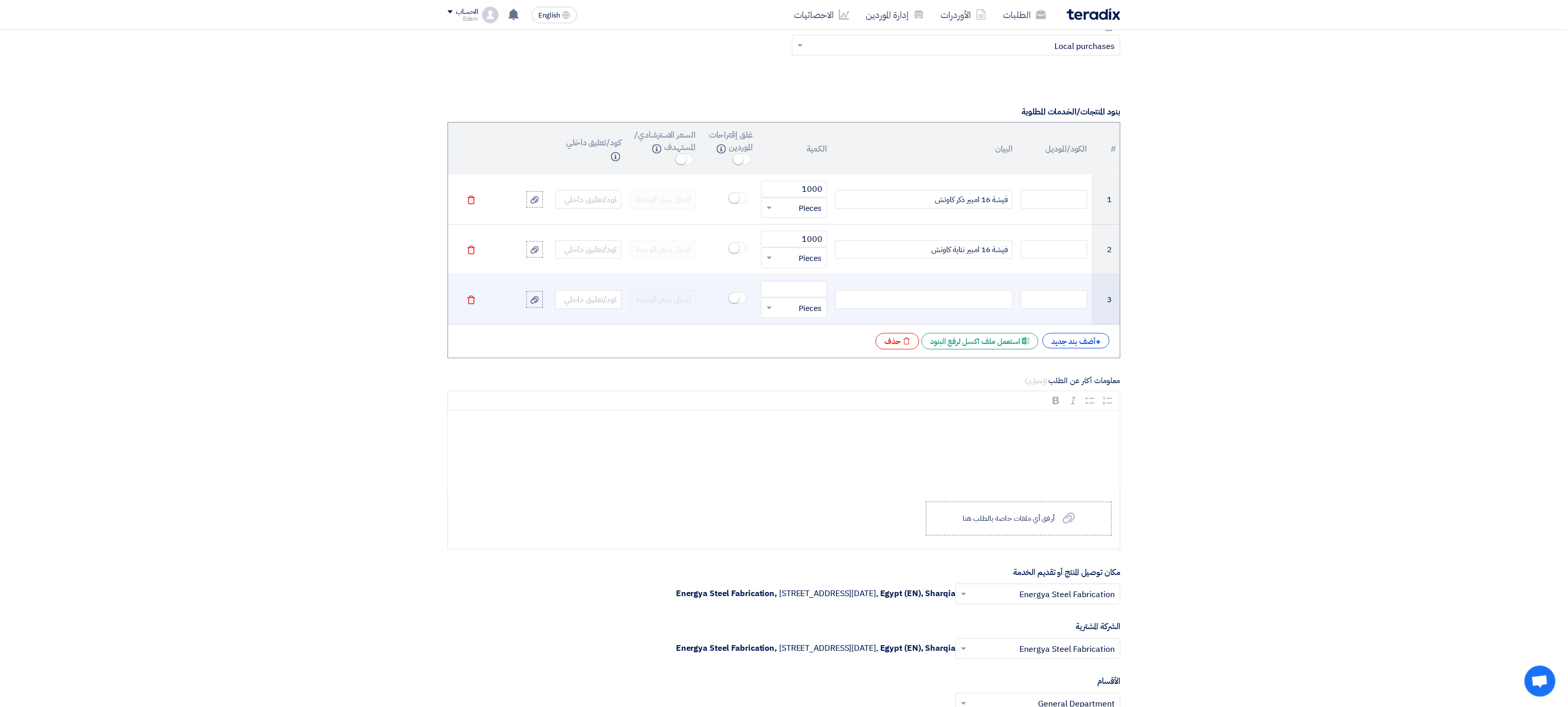
click at [998, 304] on div at bounding box center [924, 299] width 177 height 18
click at [803, 290] on input "number" at bounding box center [794, 289] width 66 height 17
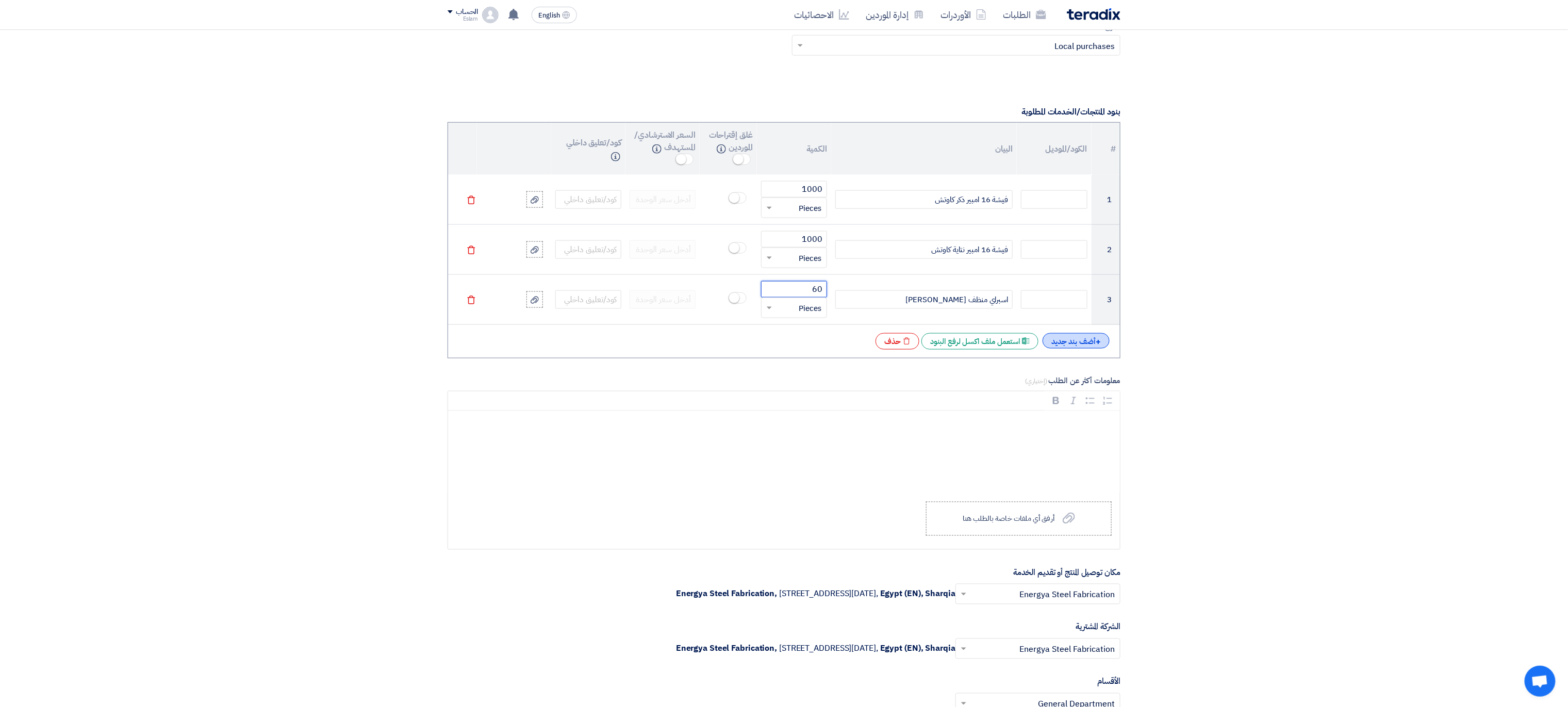
type input "60"
click at [1071, 345] on div "+ أضف بند جديد" at bounding box center [1076, 341] width 67 height 15
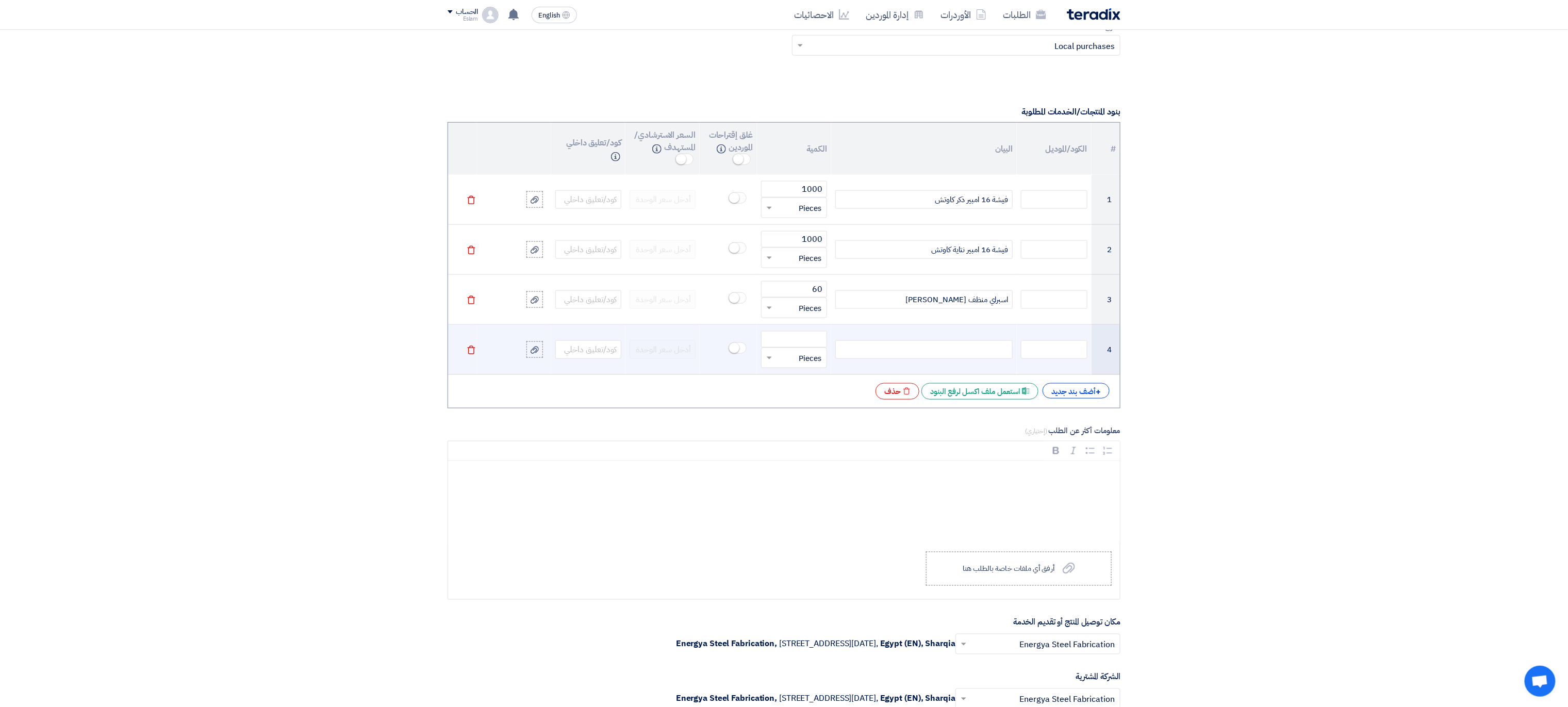
click at [945, 359] on div at bounding box center [924, 349] width 177 height 18
click at [796, 339] on input "number" at bounding box center [794, 339] width 66 height 17
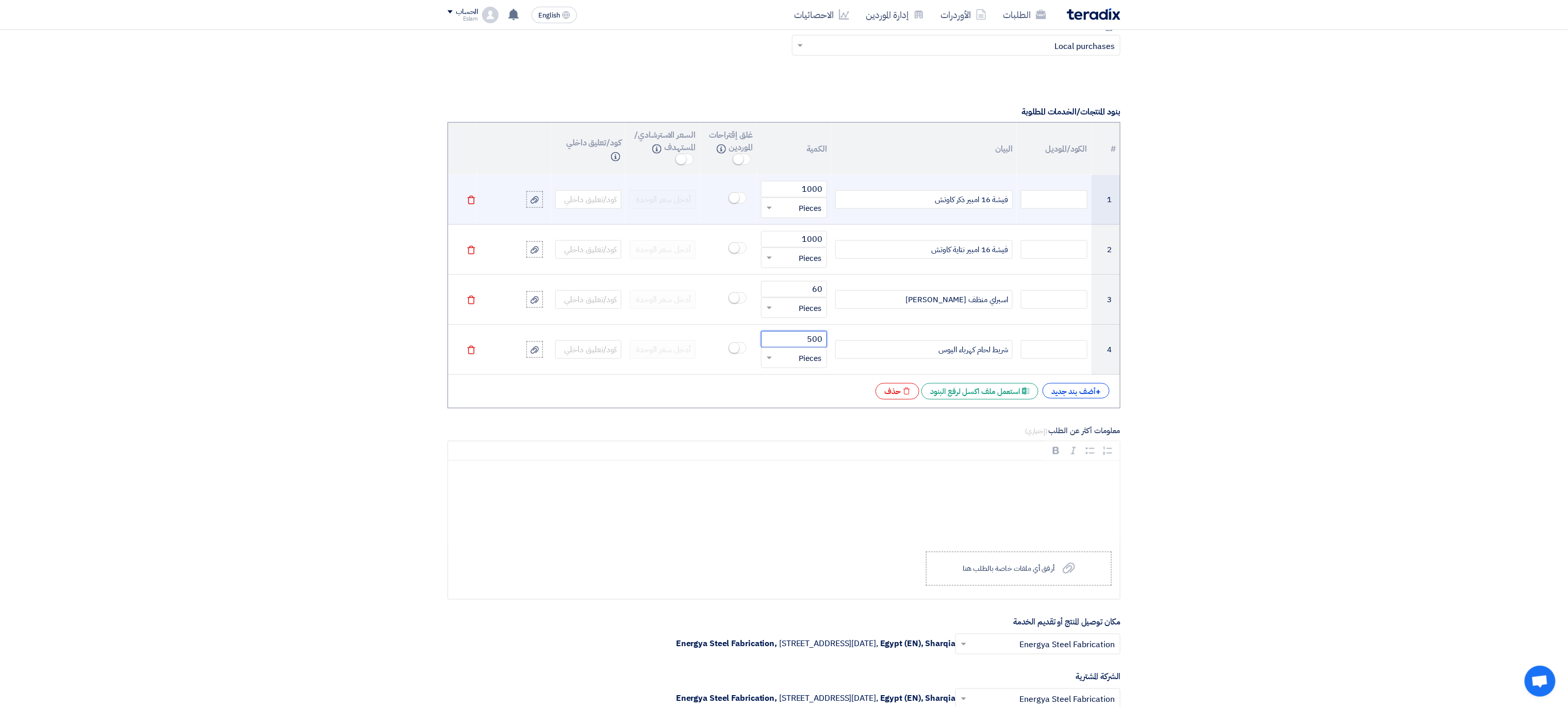
type input "500"
click at [915, 208] on div "فيشة 16 امبير ذكر كاوتش" at bounding box center [924, 199] width 177 height 18
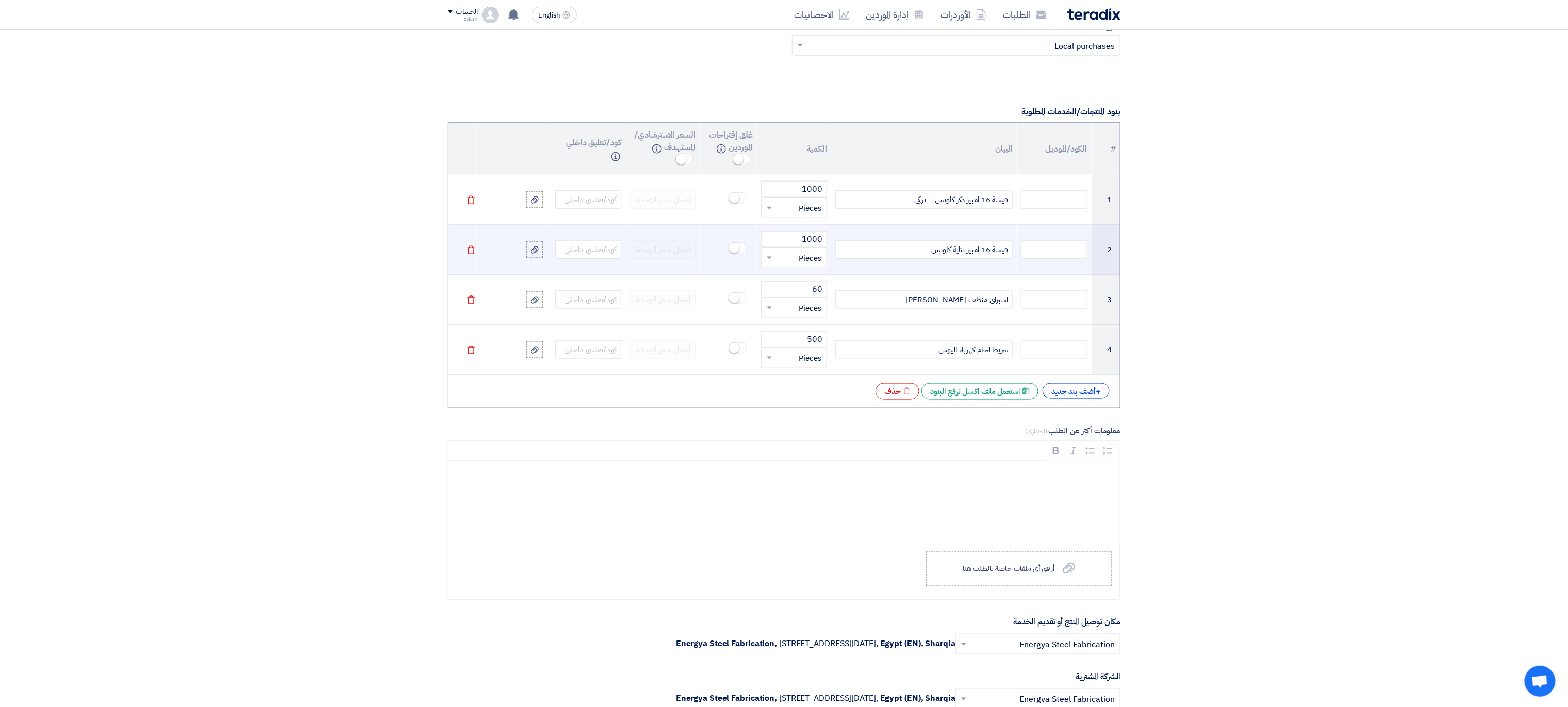
click at [916, 249] on div "فيشة 16 امبير نتاية كاوتش" at bounding box center [924, 250] width 177 height 18
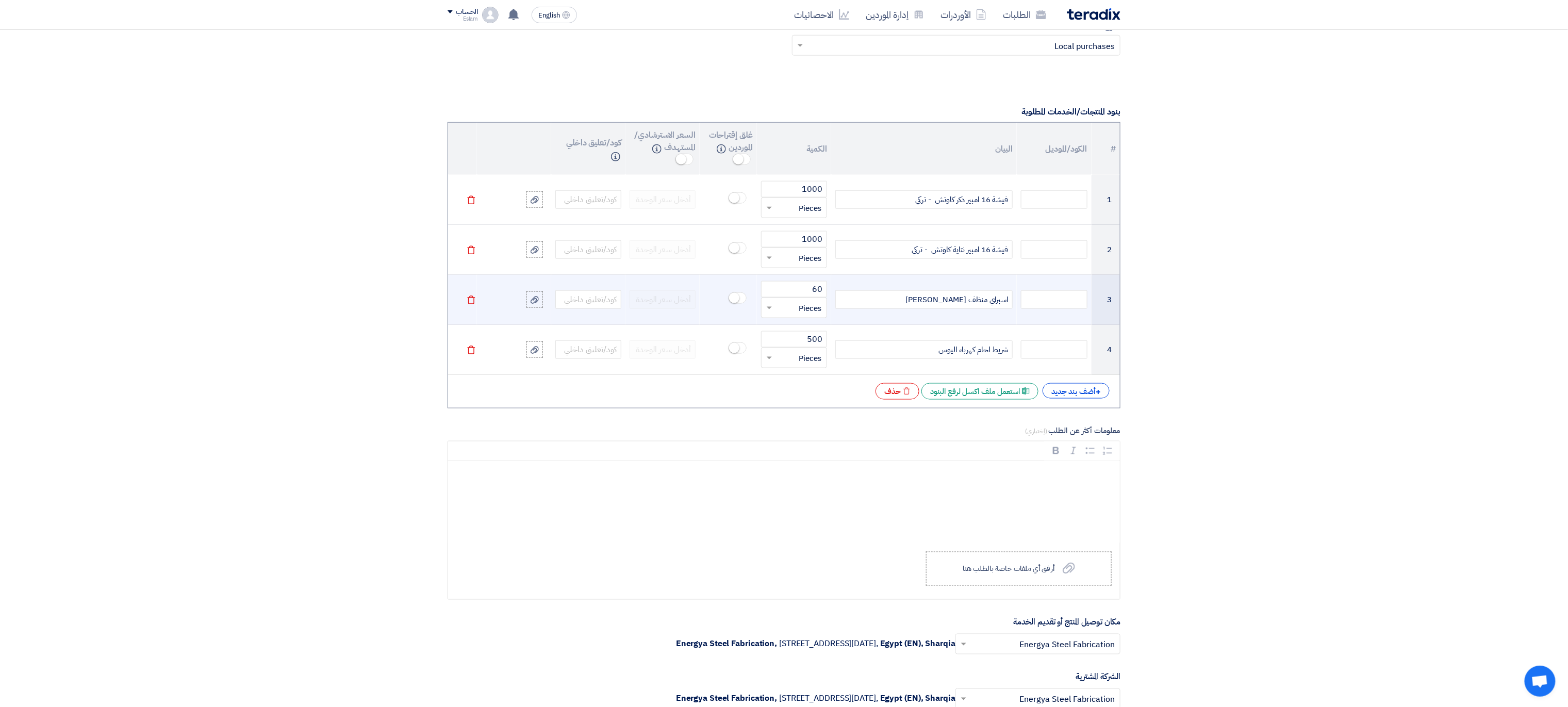
click at [931, 309] on div "اسبراي منظف [PERSON_NAME]" at bounding box center [924, 299] width 177 height 18
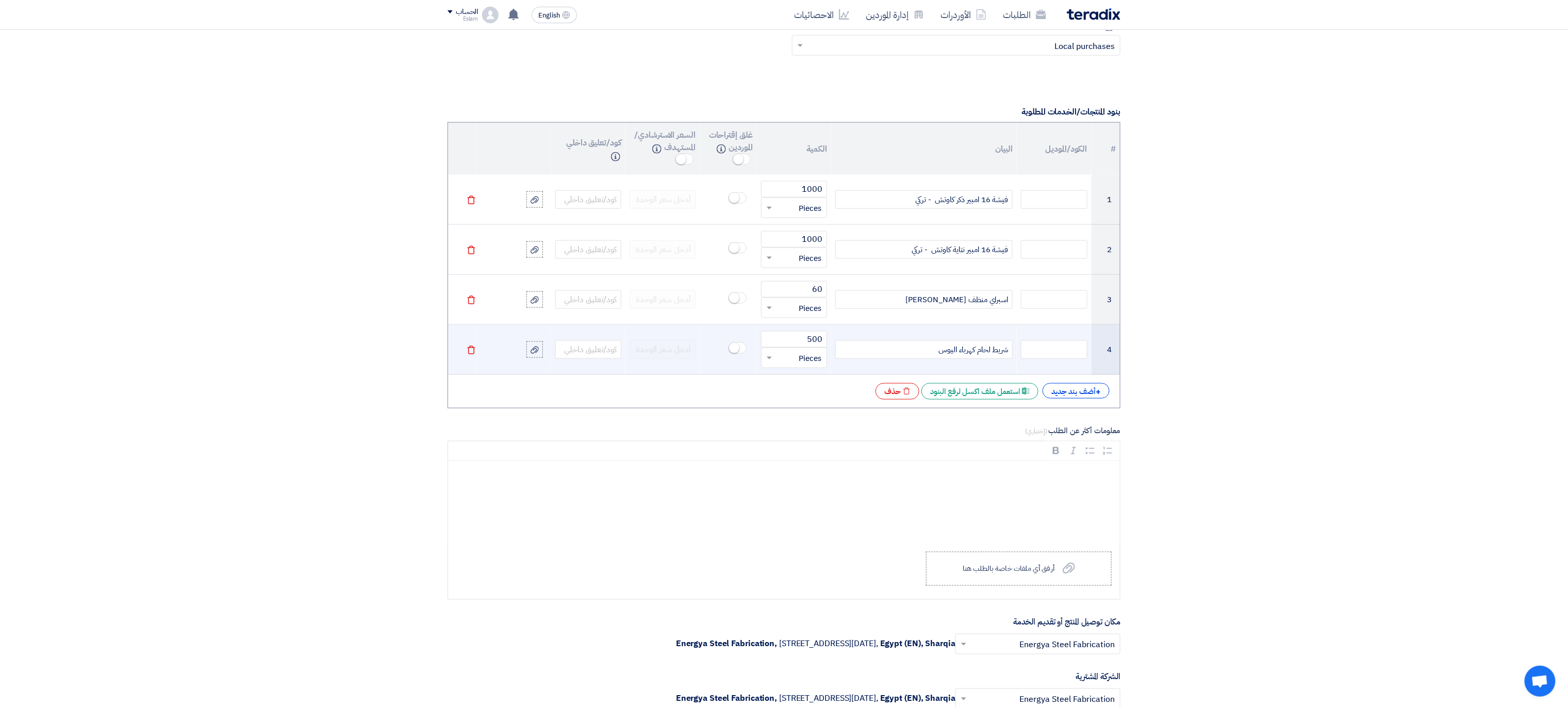
click at [929, 350] on div "شريط لحام كهرباء اليوس" at bounding box center [924, 349] width 177 height 18
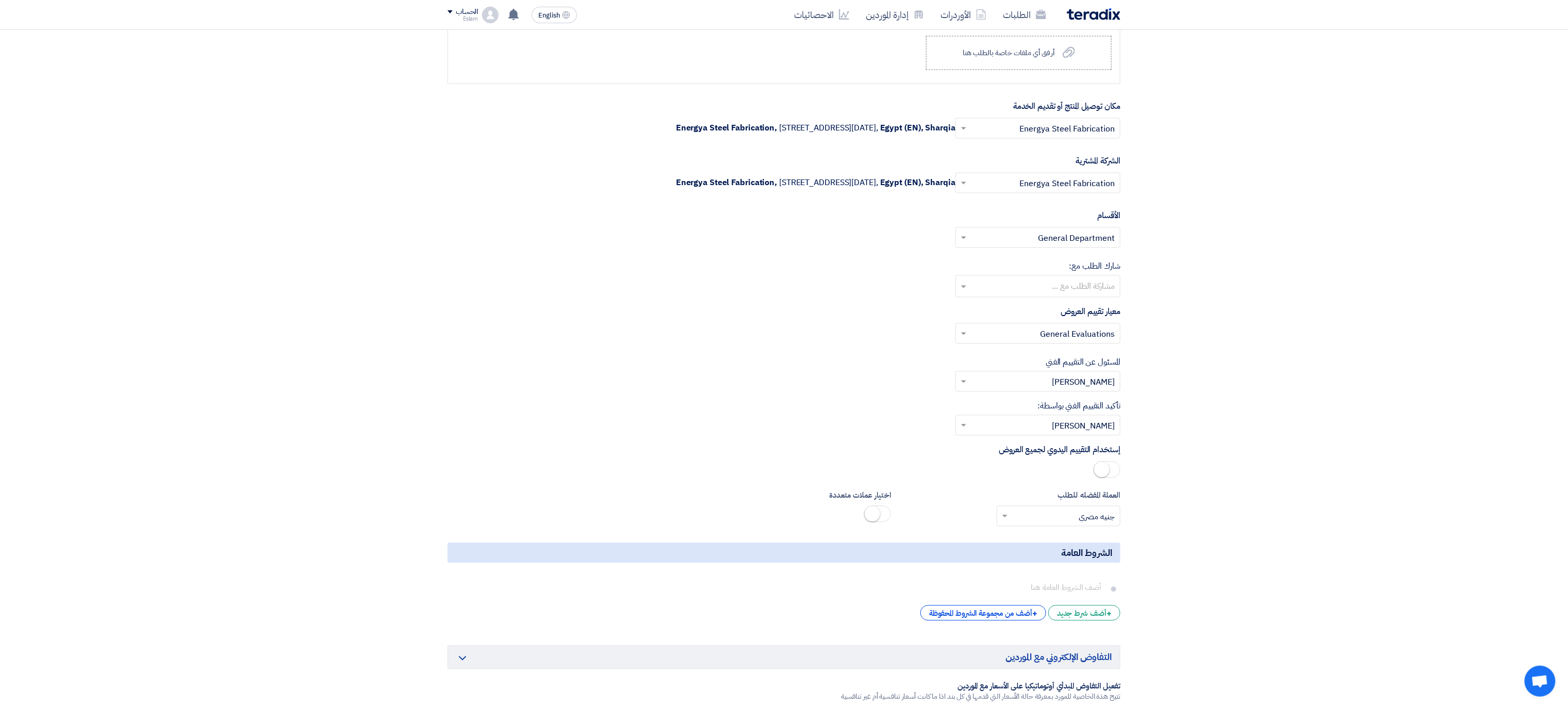
scroll to position [1648, 0]
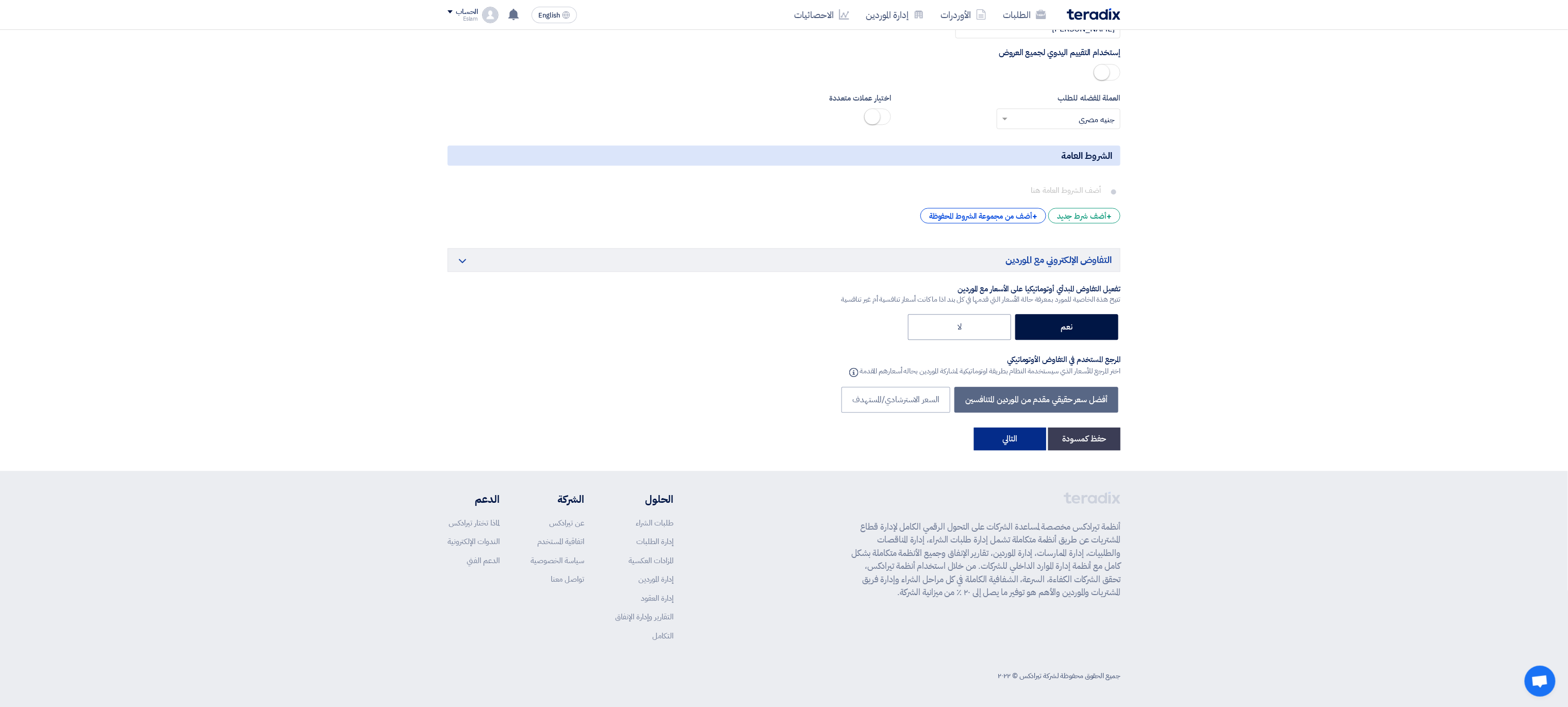
click at [1022, 440] on button "التالي" at bounding box center [1010, 438] width 72 height 23
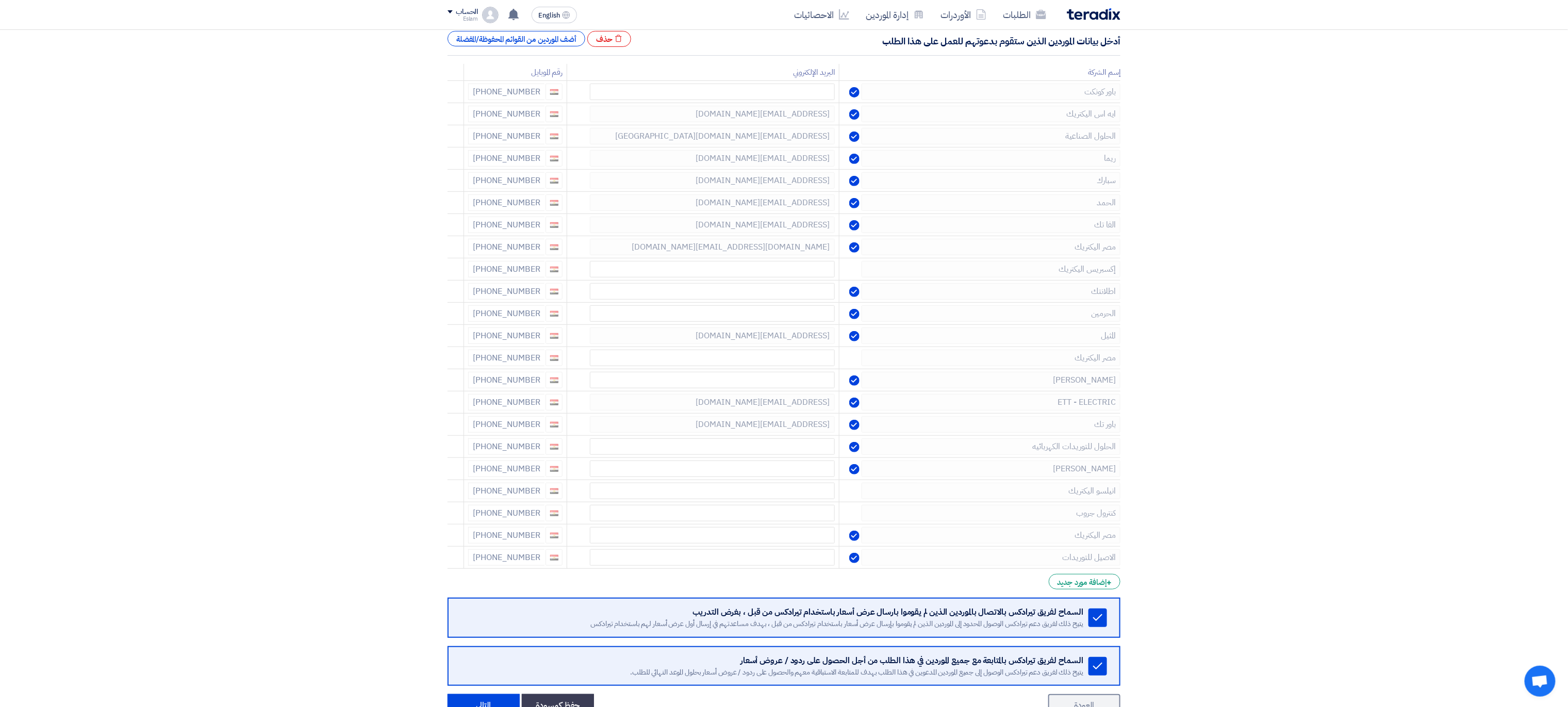
scroll to position [215, 0]
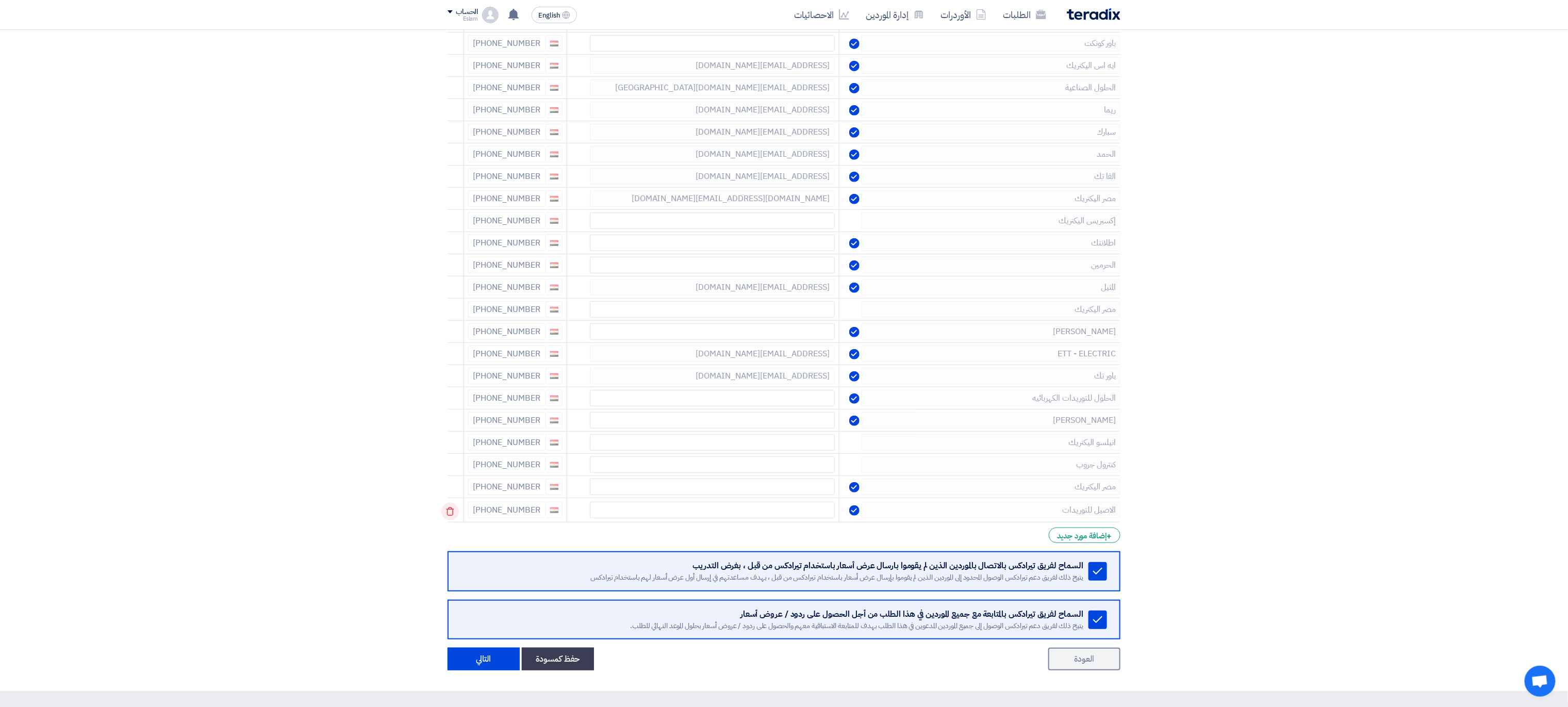
click at [452, 514] on icon at bounding box center [450, 511] width 18 height 18
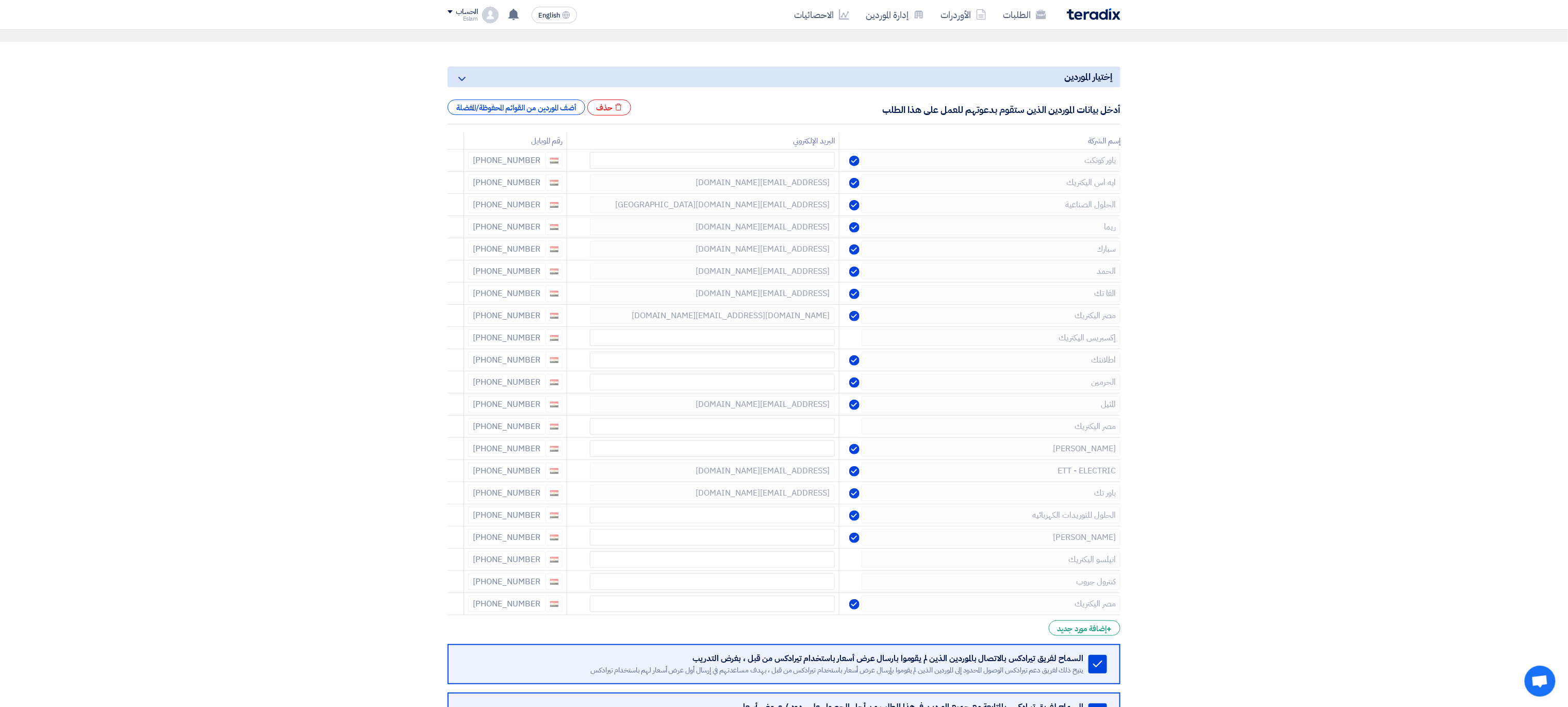
scroll to position [99, 0]
click at [805, 542] on input "text" at bounding box center [712, 537] width 245 height 17
paste input "[PERSON_NAME][EMAIL_ADDRESS][DOMAIN_NAME]"
type input "[PERSON_NAME][EMAIL_ADDRESS][DOMAIN_NAME]"
click at [754, 565] on input "text" at bounding box center [712, 559] width 245 height 17
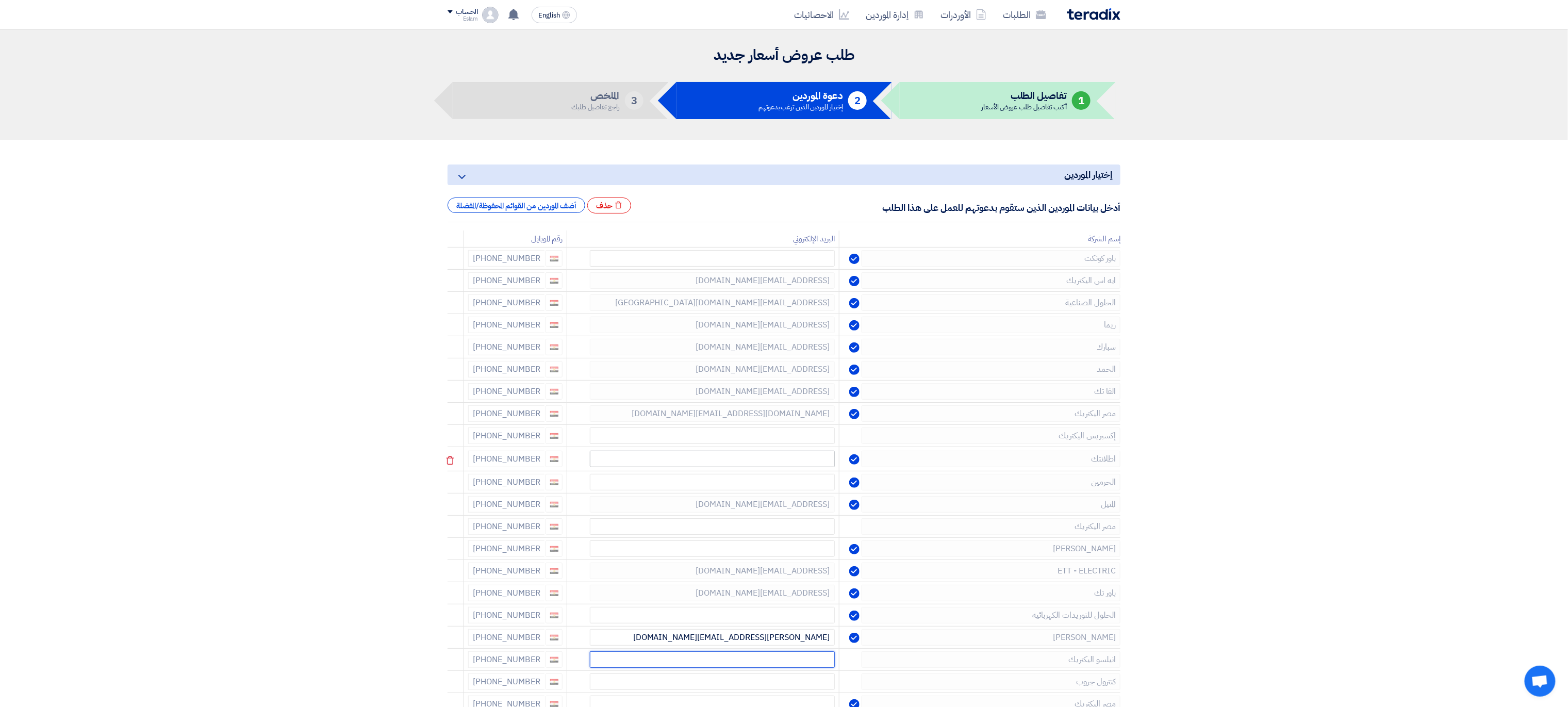
scroll to position [418, 0]
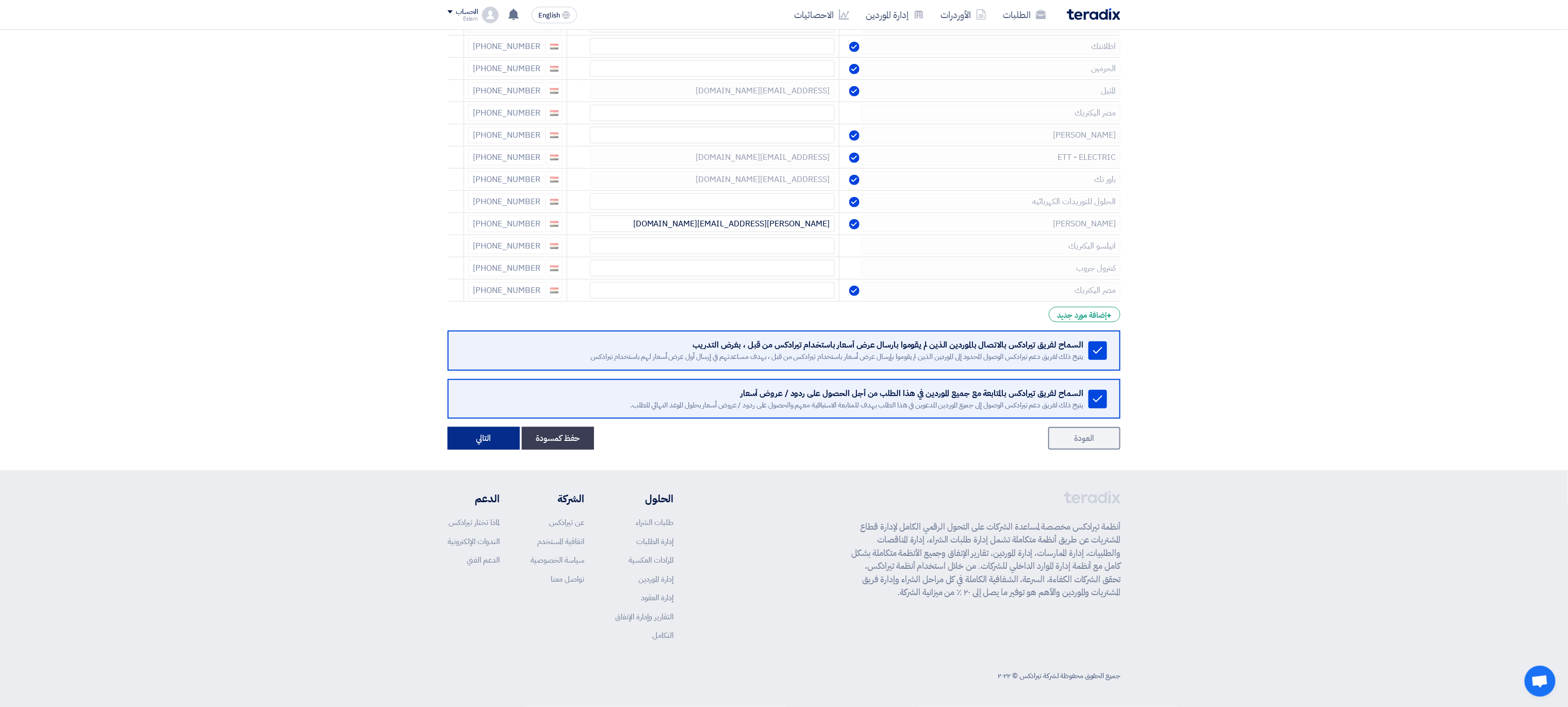
click at [476, 439] on button "التالي" at bounding box center [483, 438] width 72 height 23
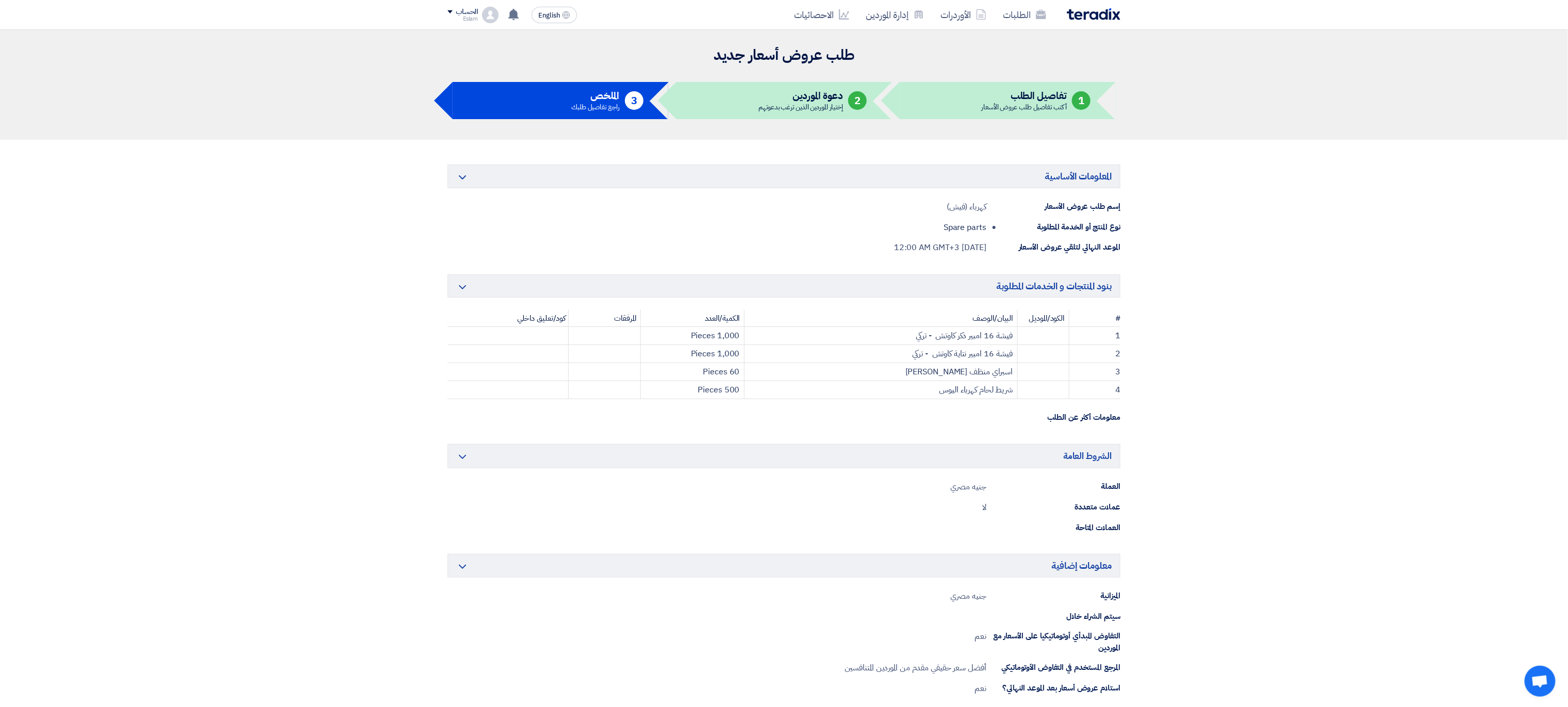
scroll to position [403, 0]
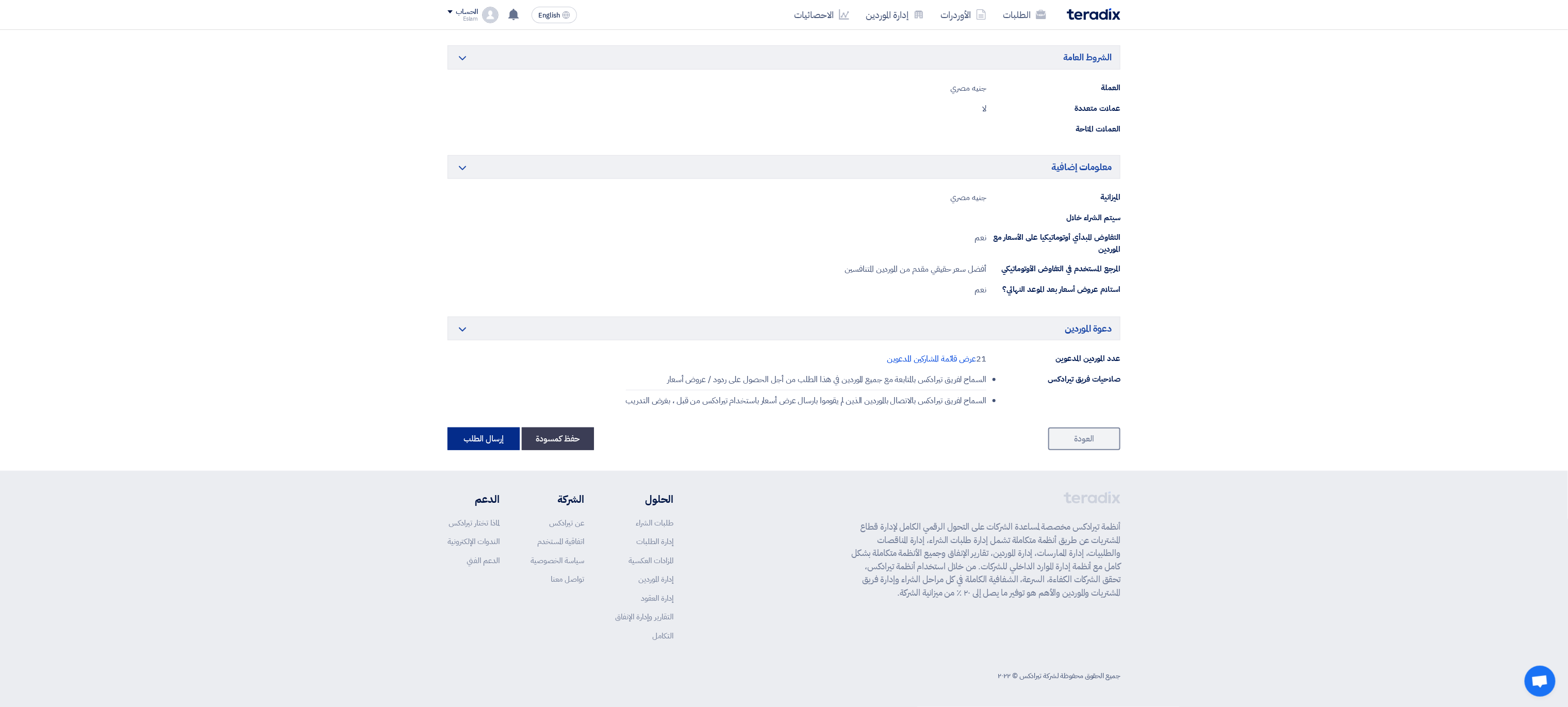
click at [483, 437] on button "إرسال الطلب" at bounding box center [483, 438] width 72 height 23
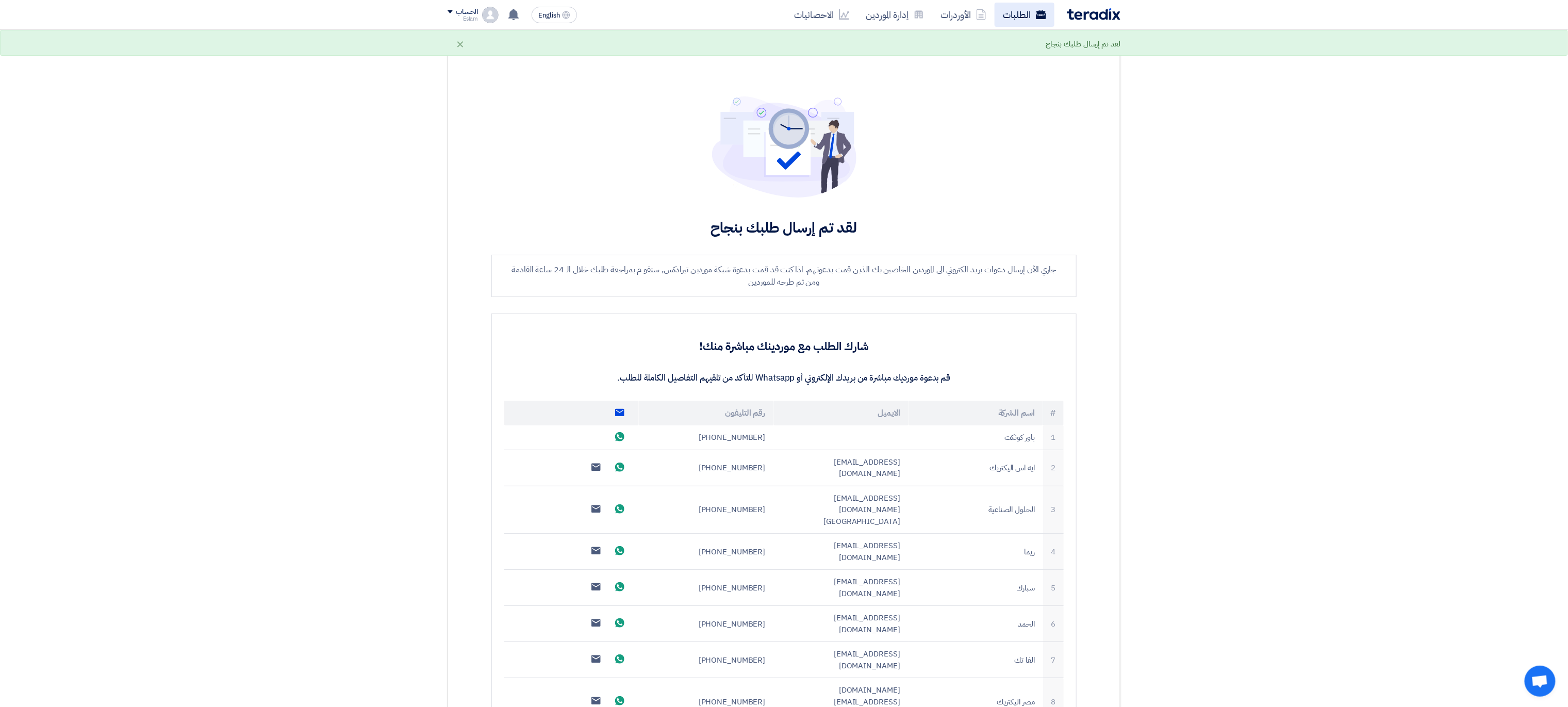
click at [1030, 11] on link "الطلبات" at bounding box center [1024, 14] width 60 height 24
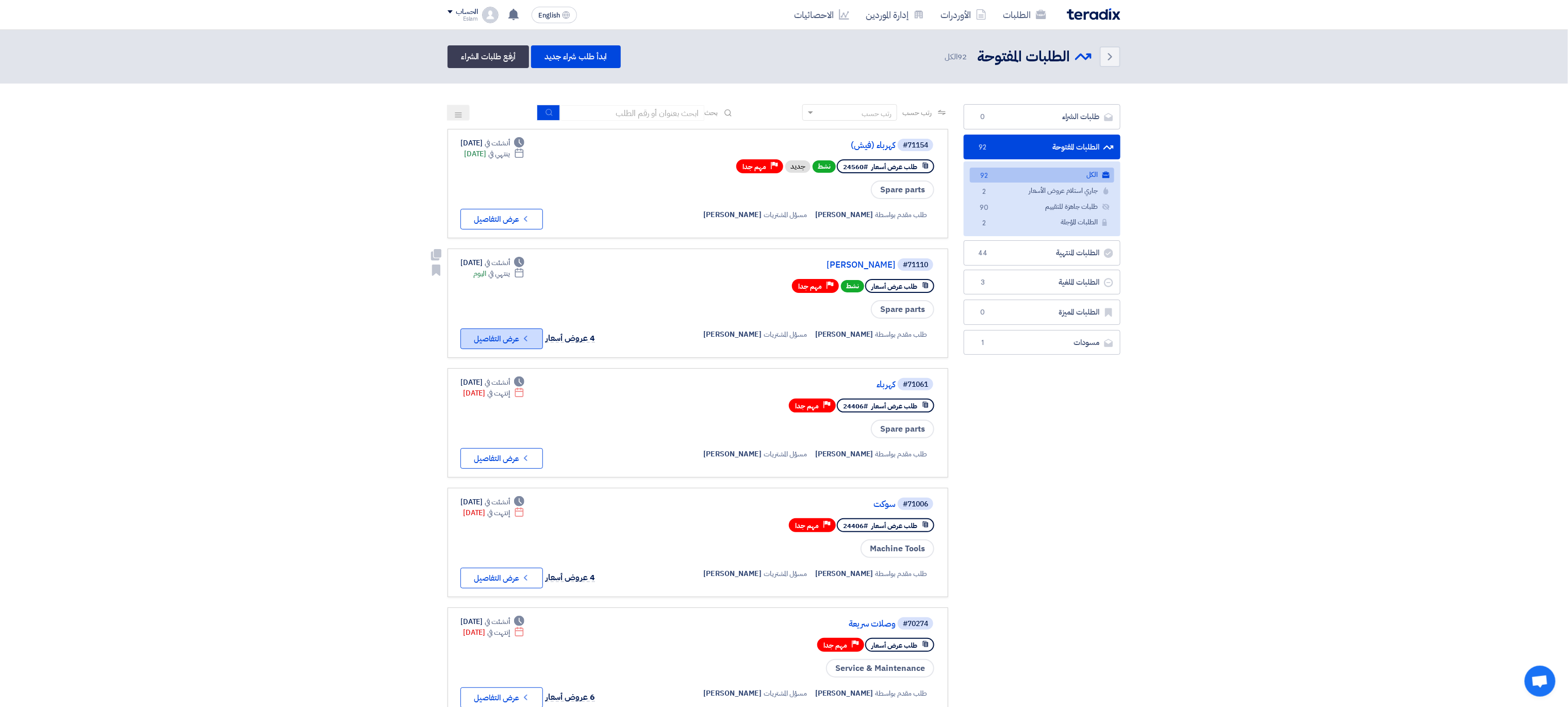
click at [506, 338] on button "Check details عرض التفاصيل" at bounding box center [502, 339] width 82 height 21
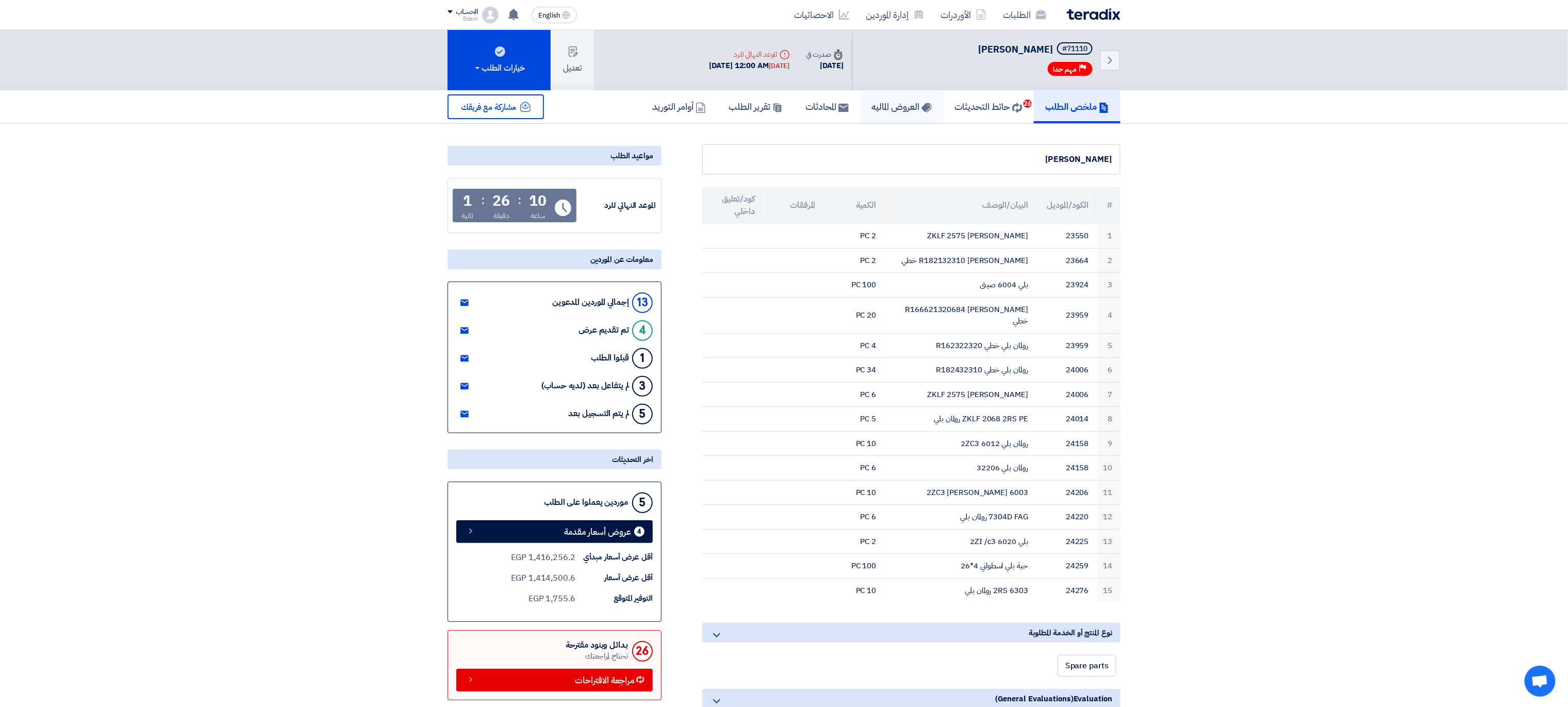
click at [877, 101] on h5 "العروض الماليه" at bounding box center [901, 106] width 60 height 12
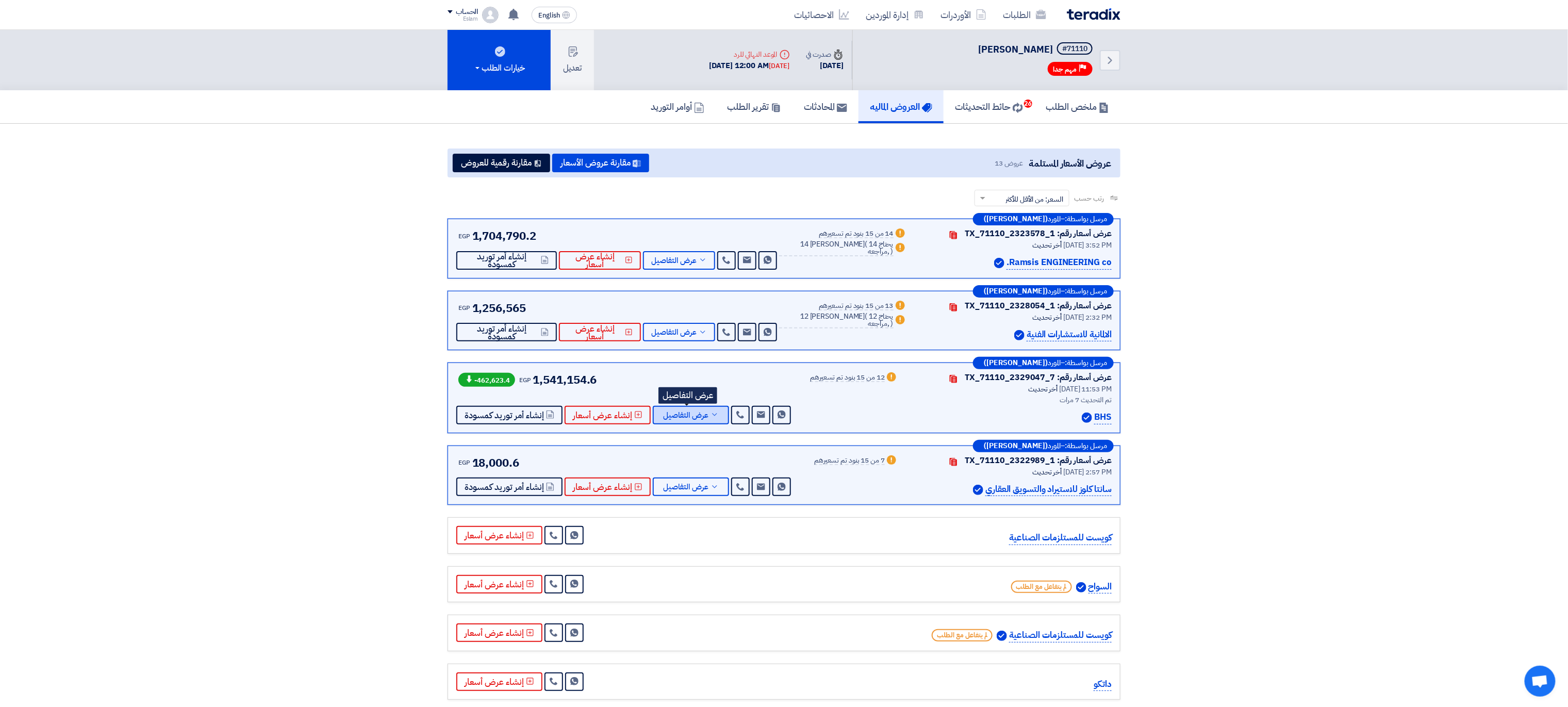
click at [703, 411] on span "عرض التفاصيل" at bounding box center [686, 415] width 46 height 8
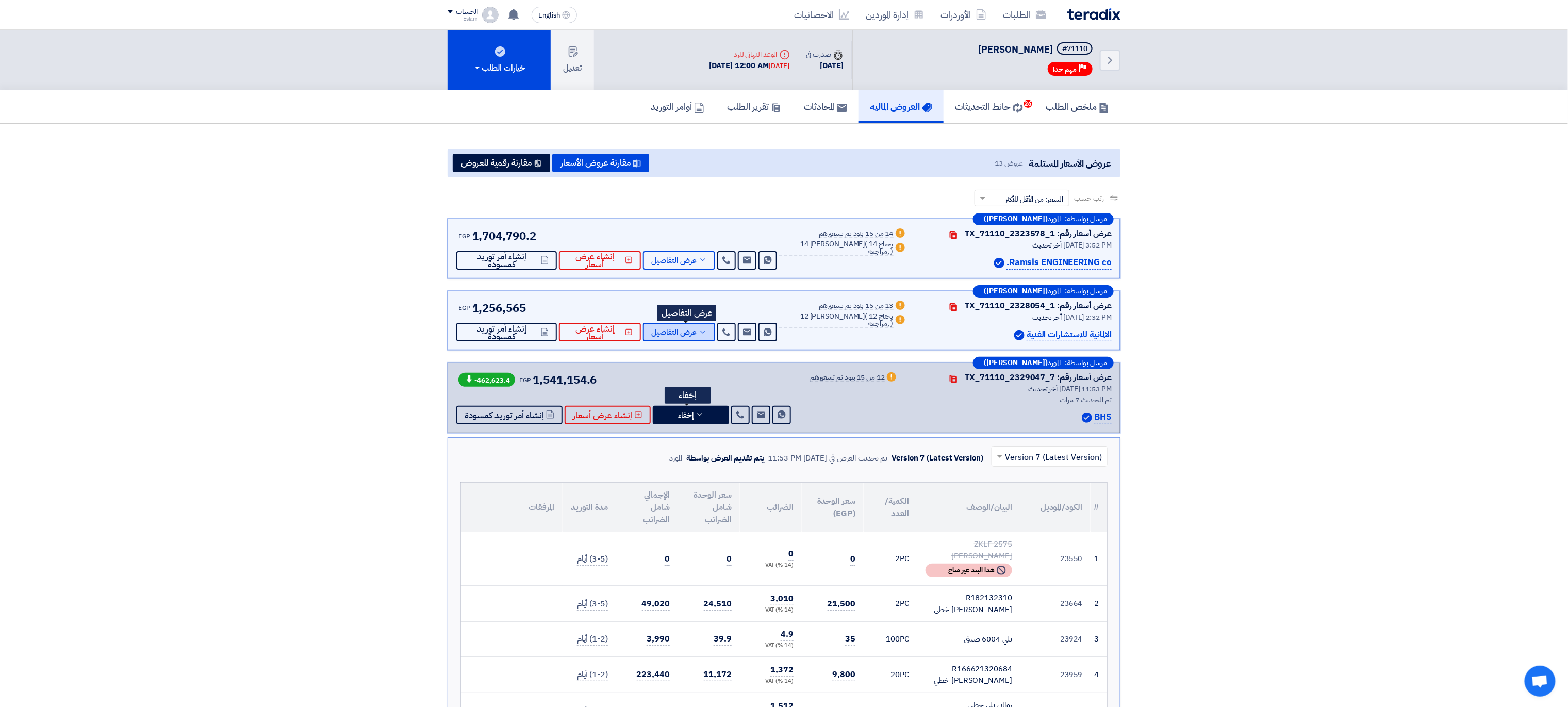
click at [672, 328] on span "عرض التفاصيل" at bounding box center [674, 332] width 46 height 8
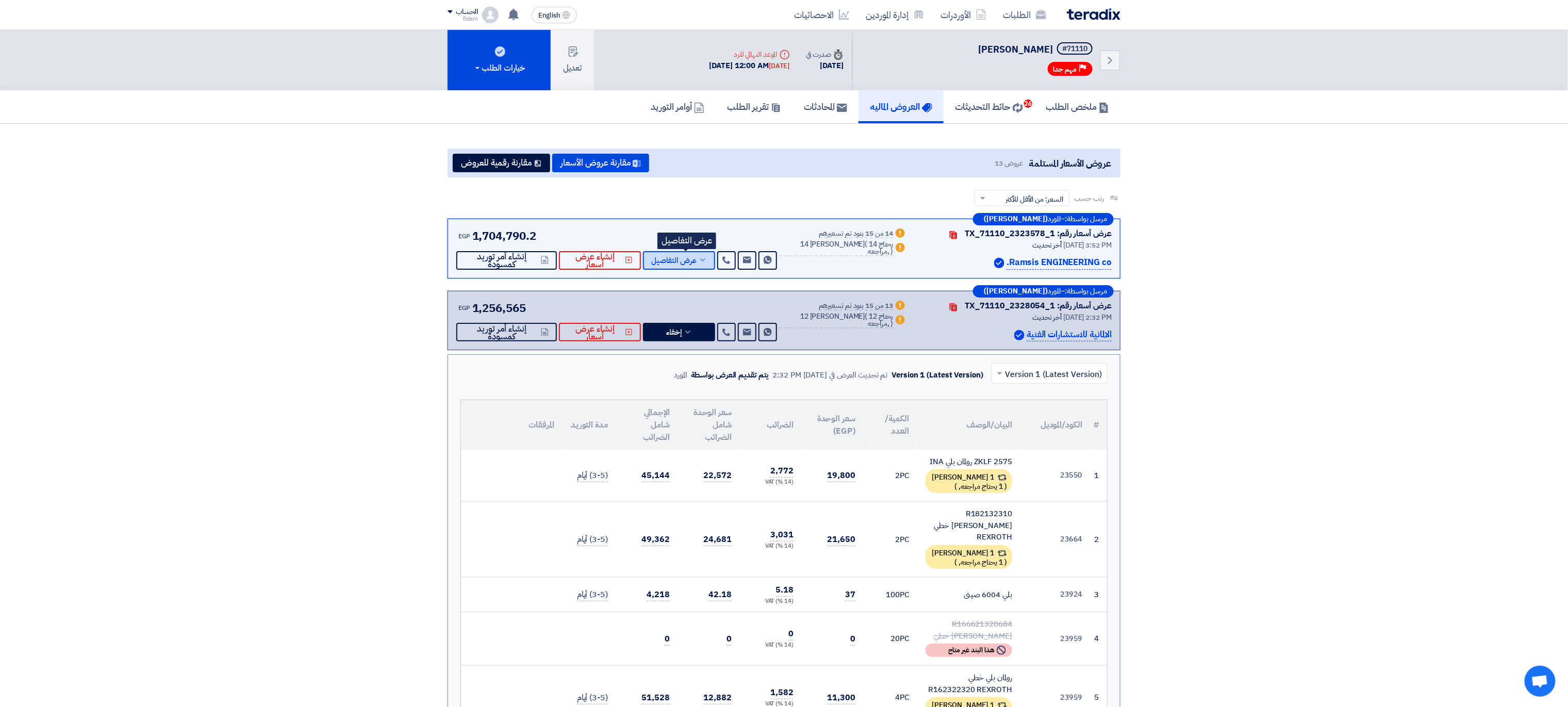
click at [681, 264] on span "عرض التفاصيل" at bounding box center [674, 261] width 46 height 8
